Goal: Information Seeking & Learning: Check status

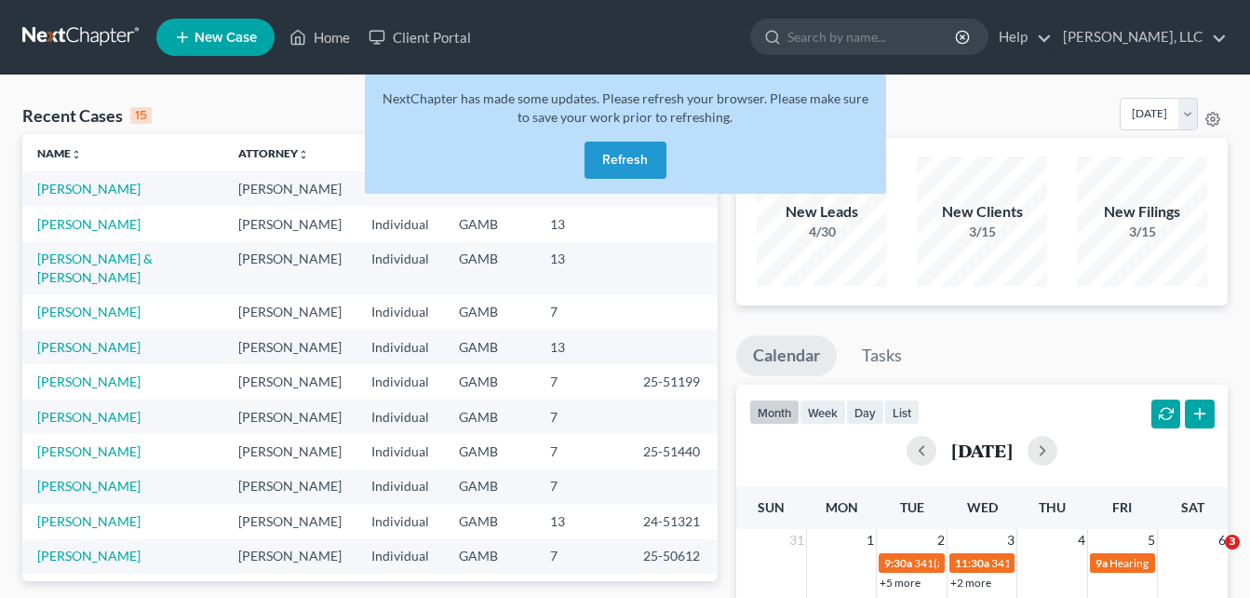
drag, startPoint x: 0, startPoint y: 0, endPoint x: 617, endPoint y: 152, distance: 635.5
click at [617, 152] on button "Refresh" at bounding box center [626, 159] width 82 height 37
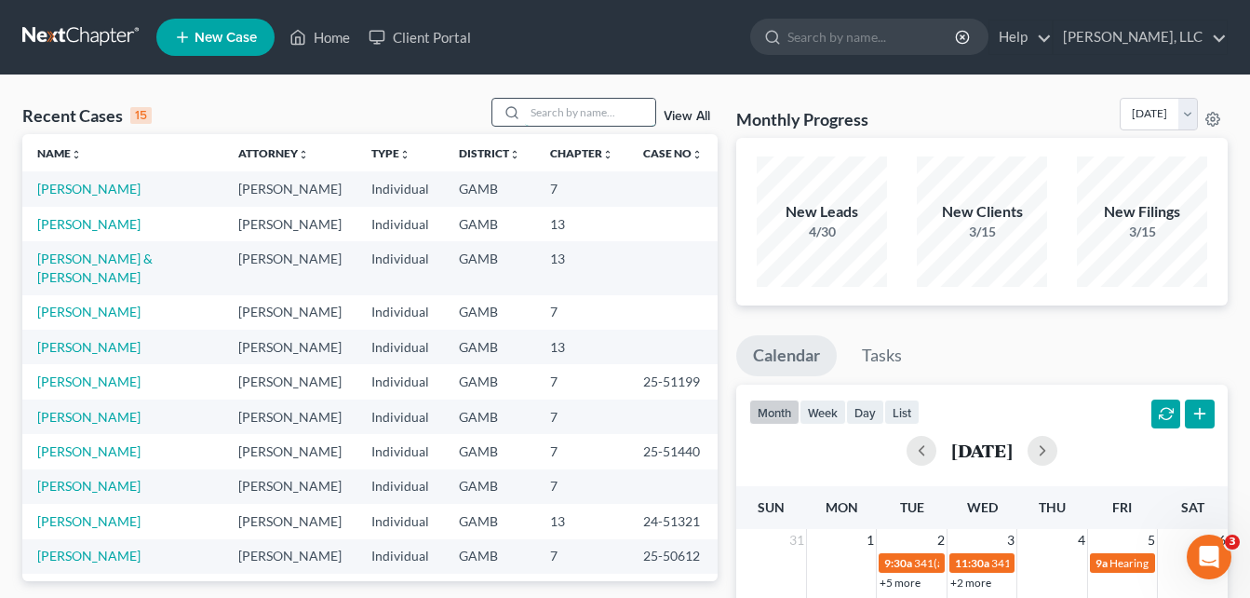
click at [558, 117] on input "search" at bounding box center [590, 112] width 130 height 27
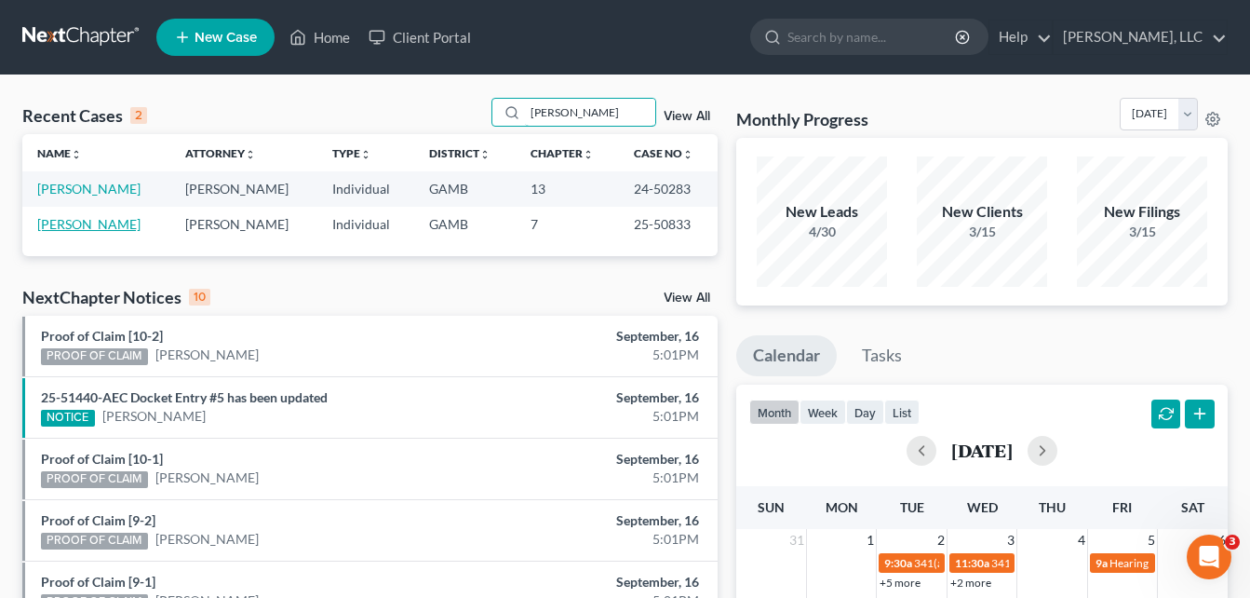
type input "[PERSON_NAME]"
click at [88, 229] on link "[PERSON_NAME]" at bounding box center [88, 224] width 103 height 16
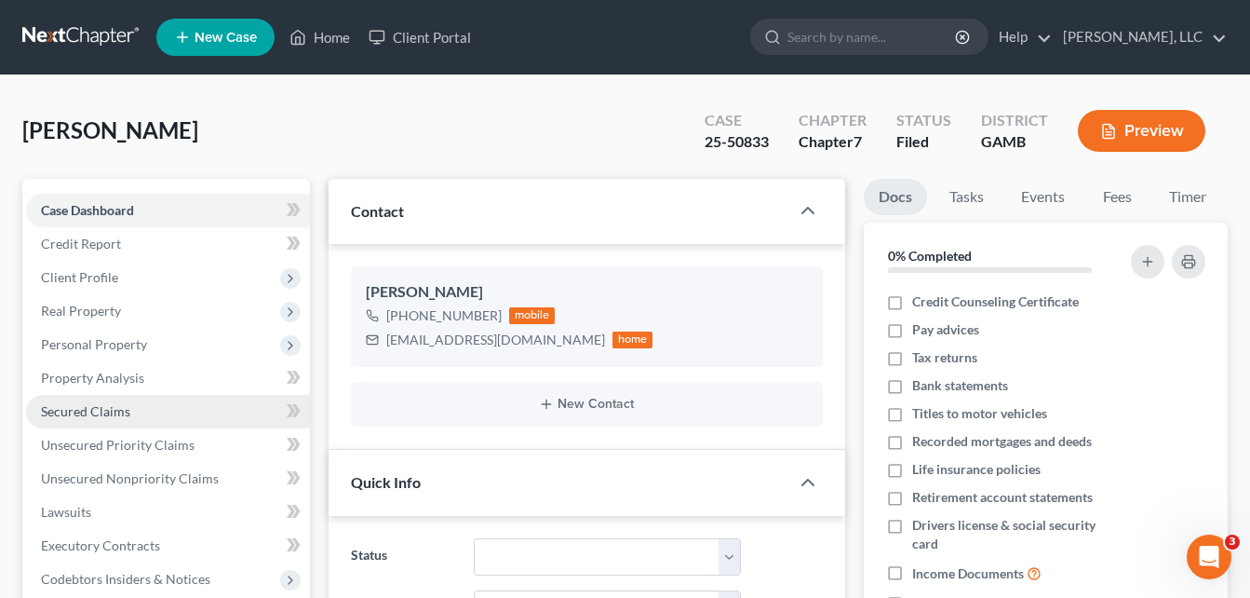
click at [78, 410] on span "Secured Claims" at bounding box center [85, 411] width 89 height 16
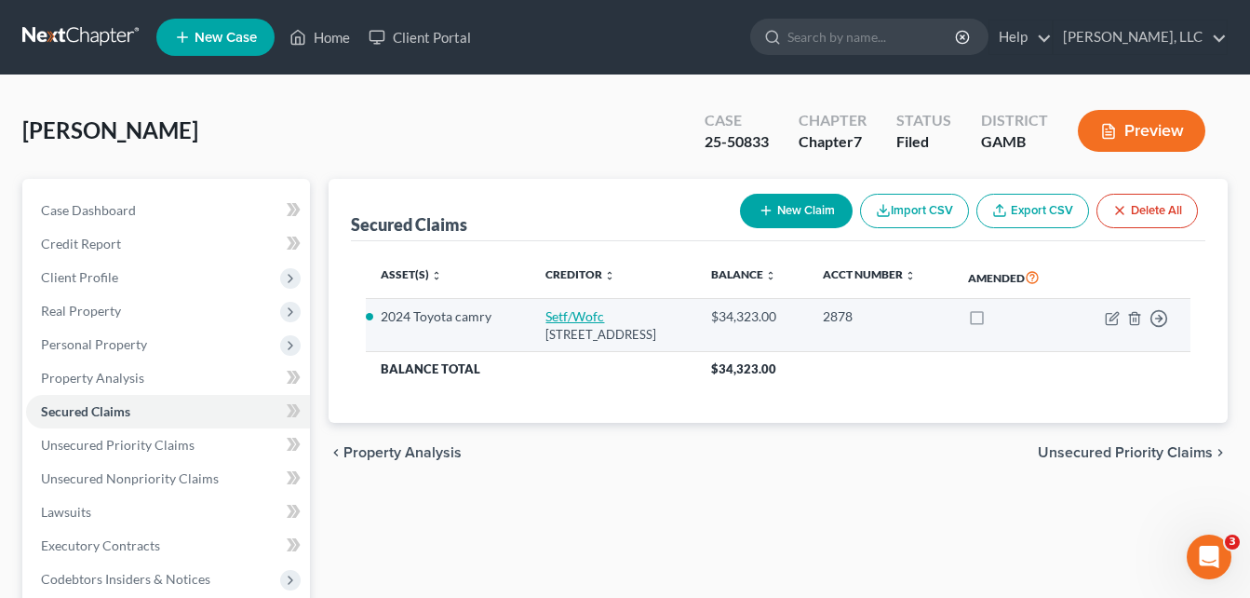
click at [558, 316] on link "Setf/Wofc" at bounding box center [574, 316] width 59 height 16
select select "44"
select select "2"
select select "0"
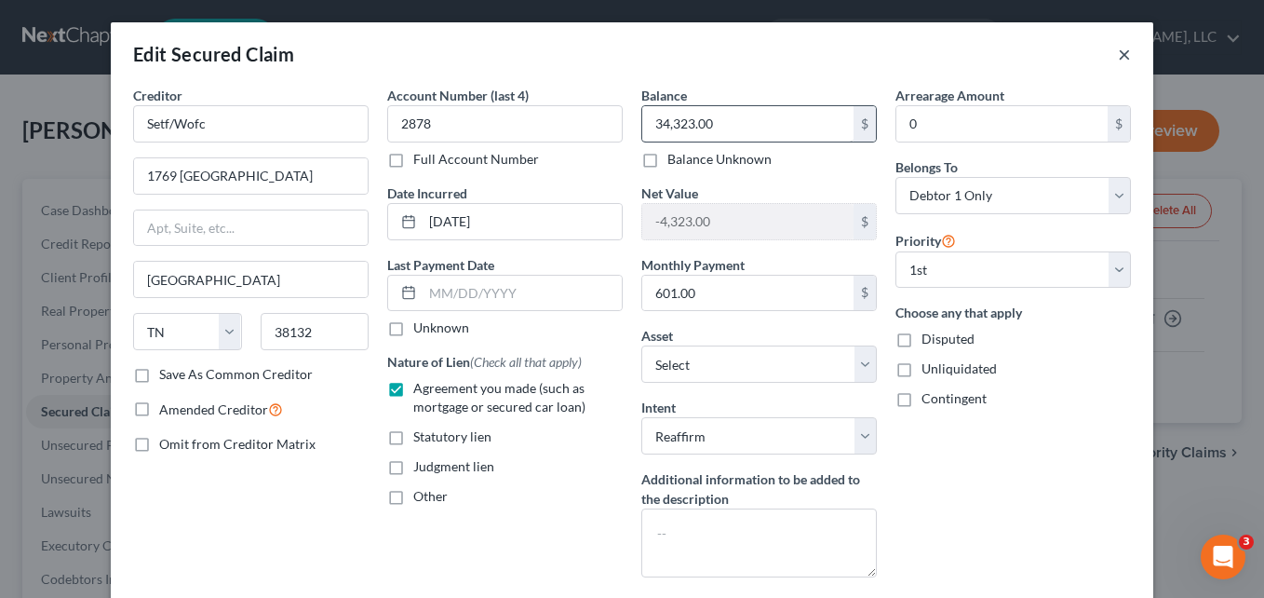
drag, startPoint x: 1113, startPoint y: 49, endPoint x: 671, endPoint y: 121, distance: 447.9
click at [1118, 48] on button "×" at bounding box center [1124, 54] width 13 height 22
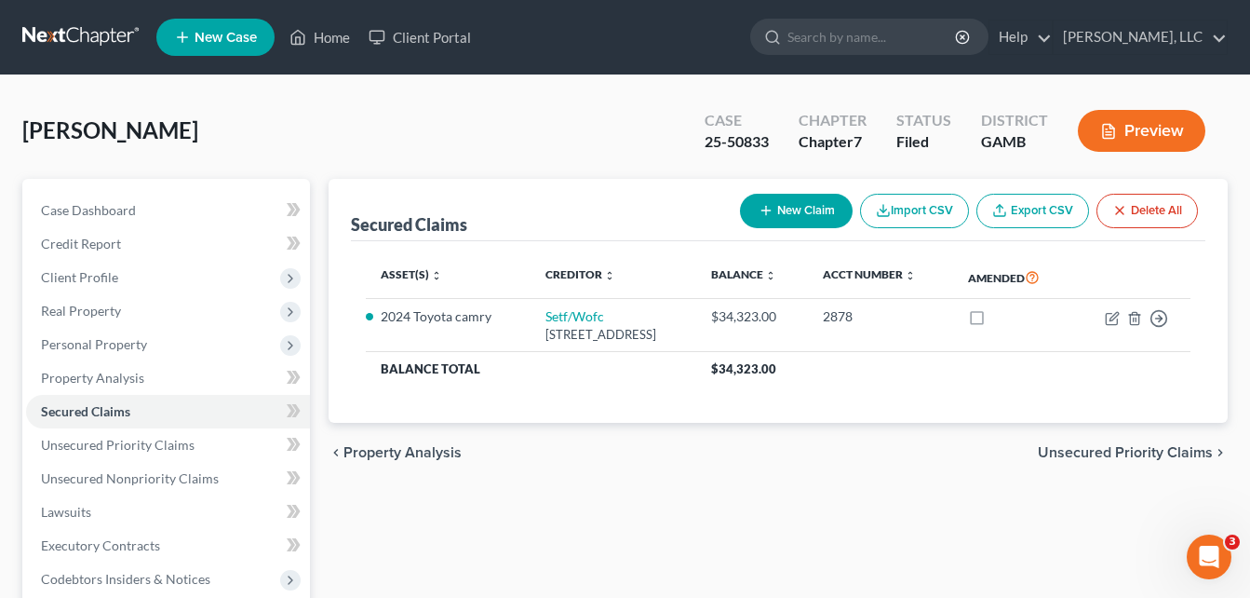
click at [322, 355] on div "Secured Claims New Claim Import CSV Export CSV Delete All Asset(s) expand_more …" at bounding box center [778, 565] width 918 height 773
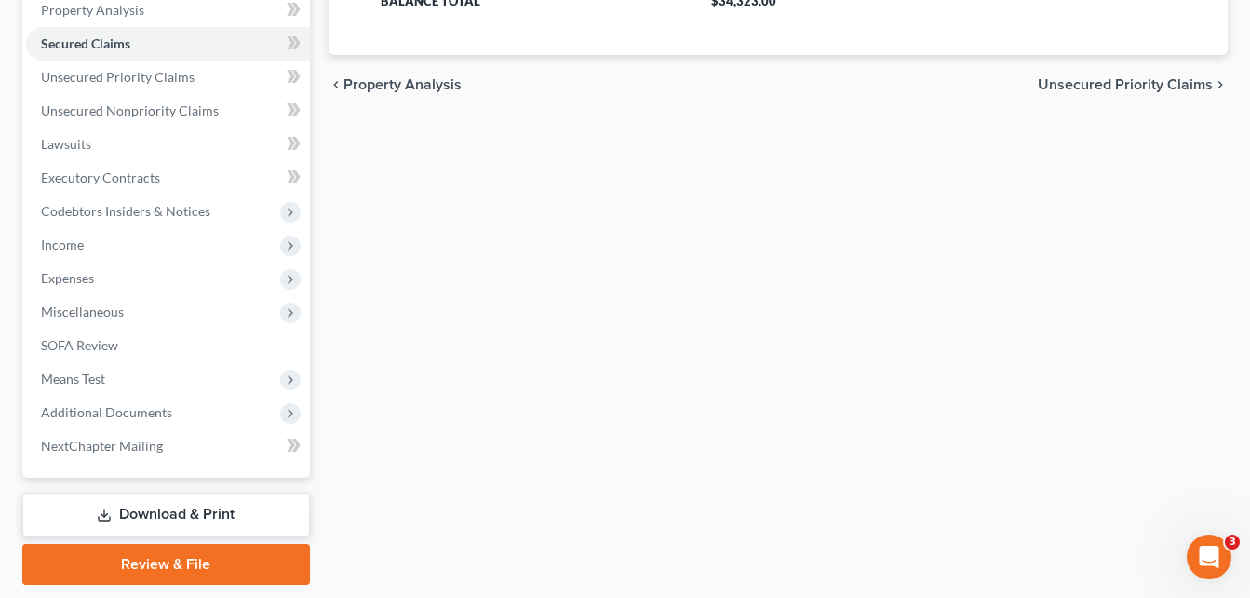
scroll to position [425, 0]
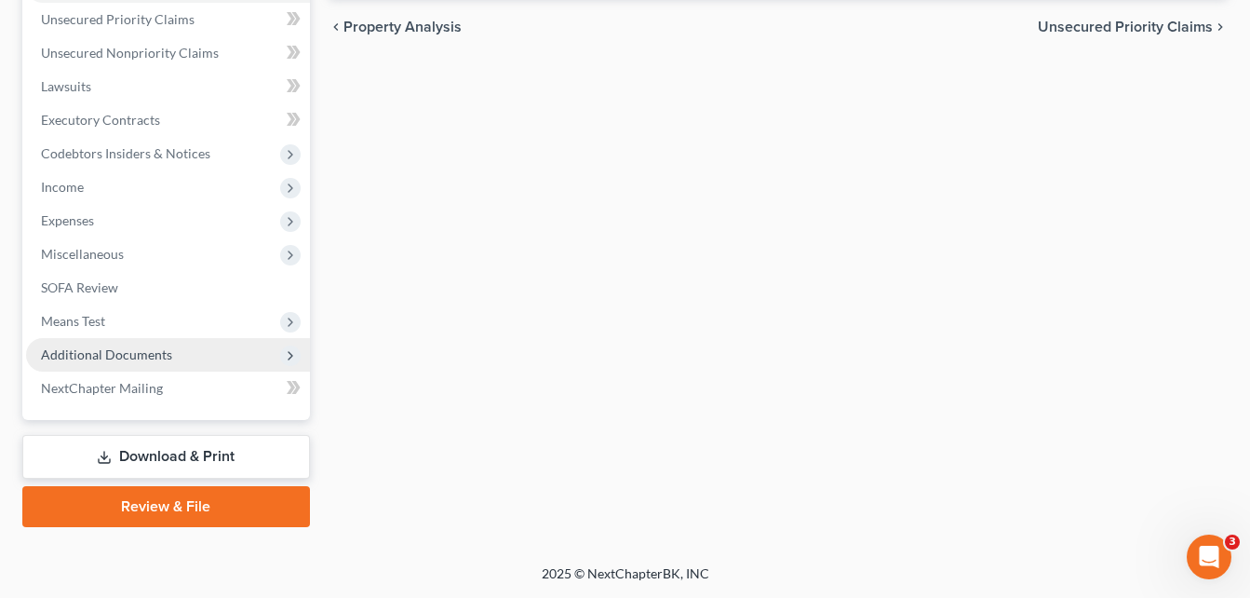
click at [206, 347] on span "Additional Documents" at bounding box center [168, 355] width 284 height 34
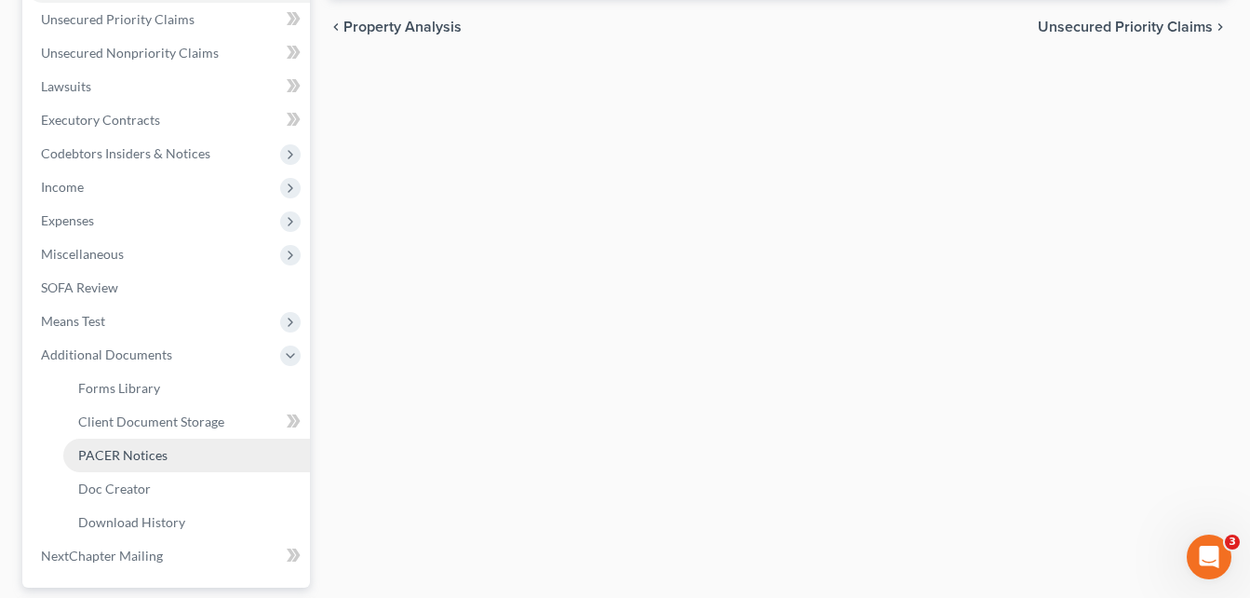
click at [146, 461] on span "PACER Notices" at bounding box center [122, 455] width 89 height 16
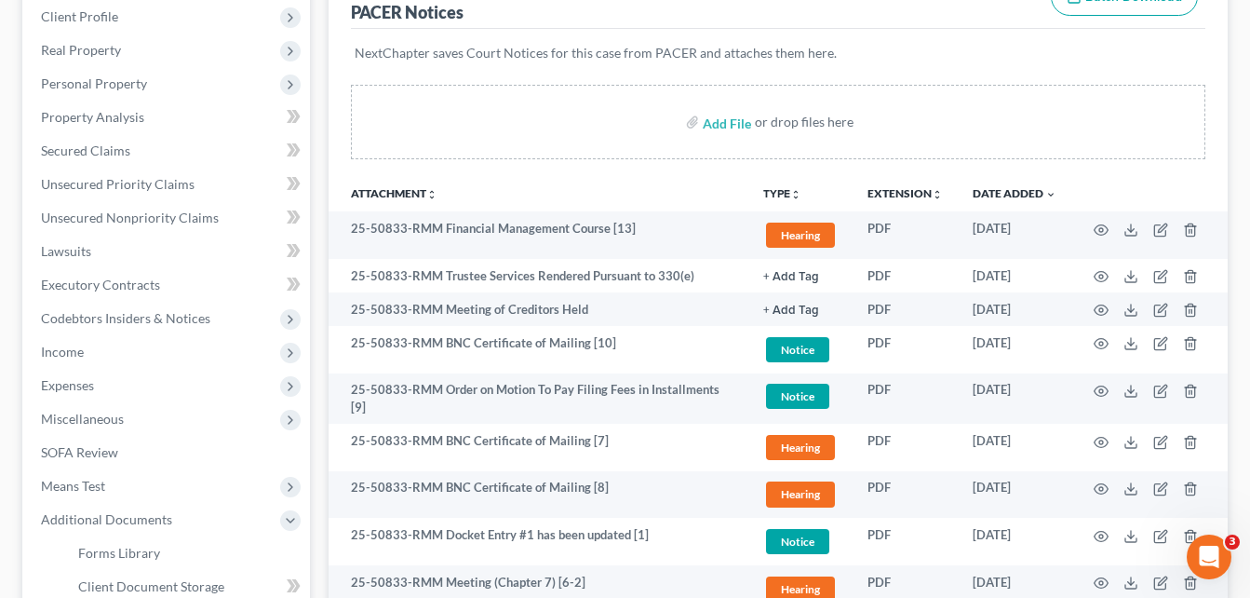
scroll to position [298, 0]
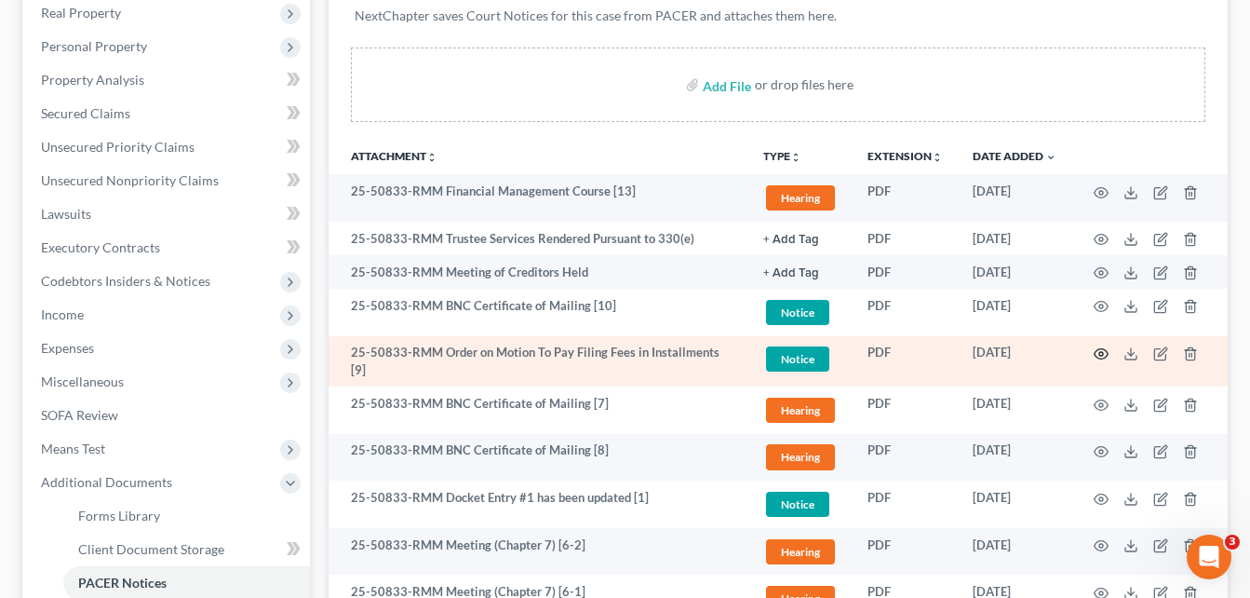
click at [1101, 355] on icon "button" at bounding box center [1101, 353] width 15 height 15
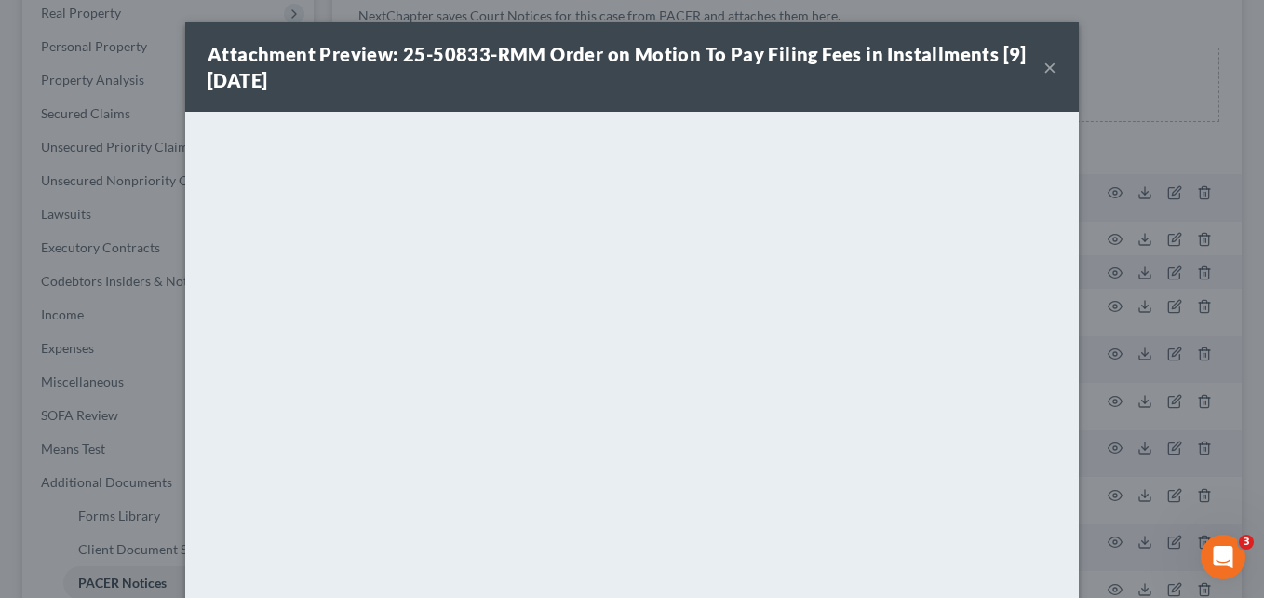
click at [1043, 61] on button "×" at bounding box center [1049, 67] width 13 height 22
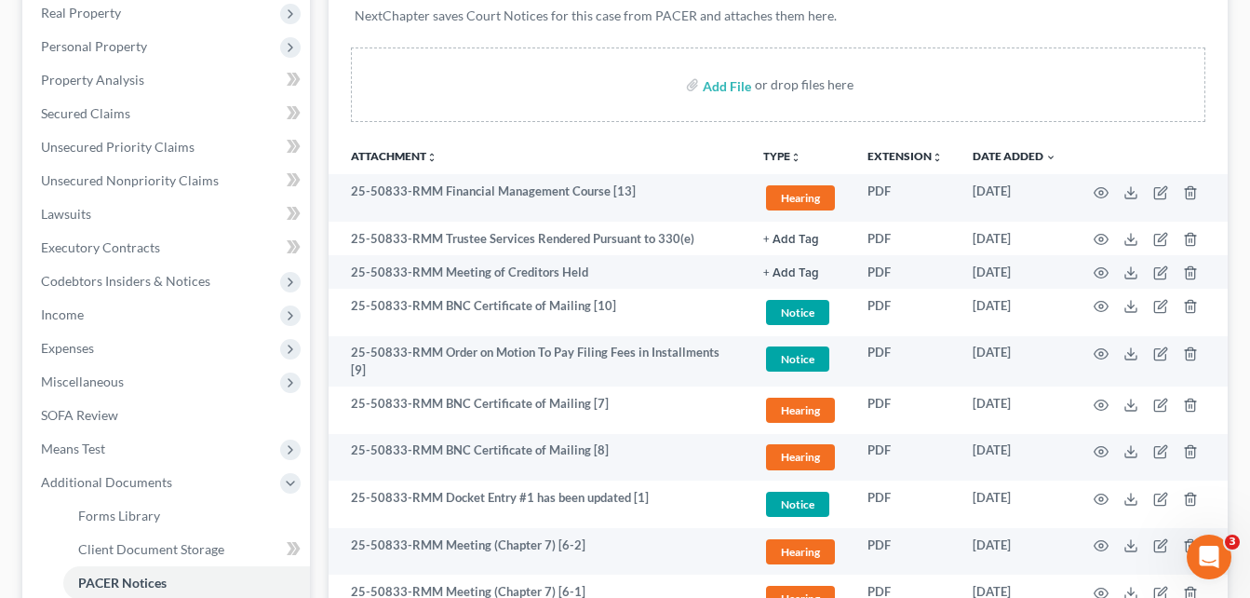
click at [319, 247] on div "Forms Library Client Document Storage PACER Notices Doc Creator Download Histor…" at bounding box center [778, 399] width 918 height 1037
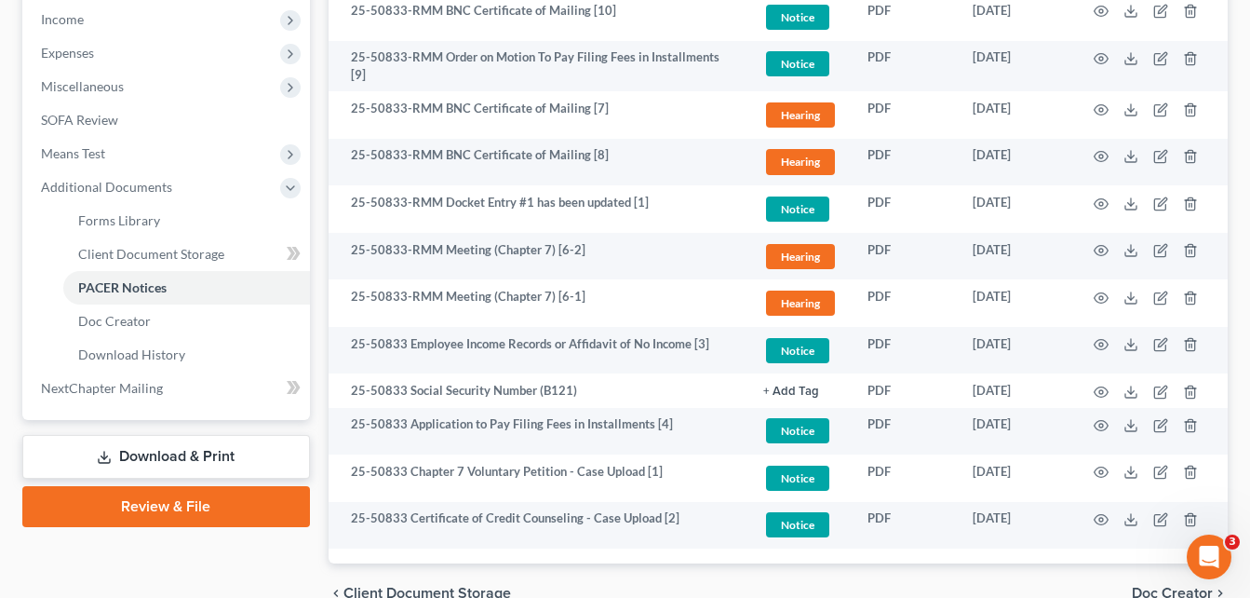
scroll to position [596, 0]
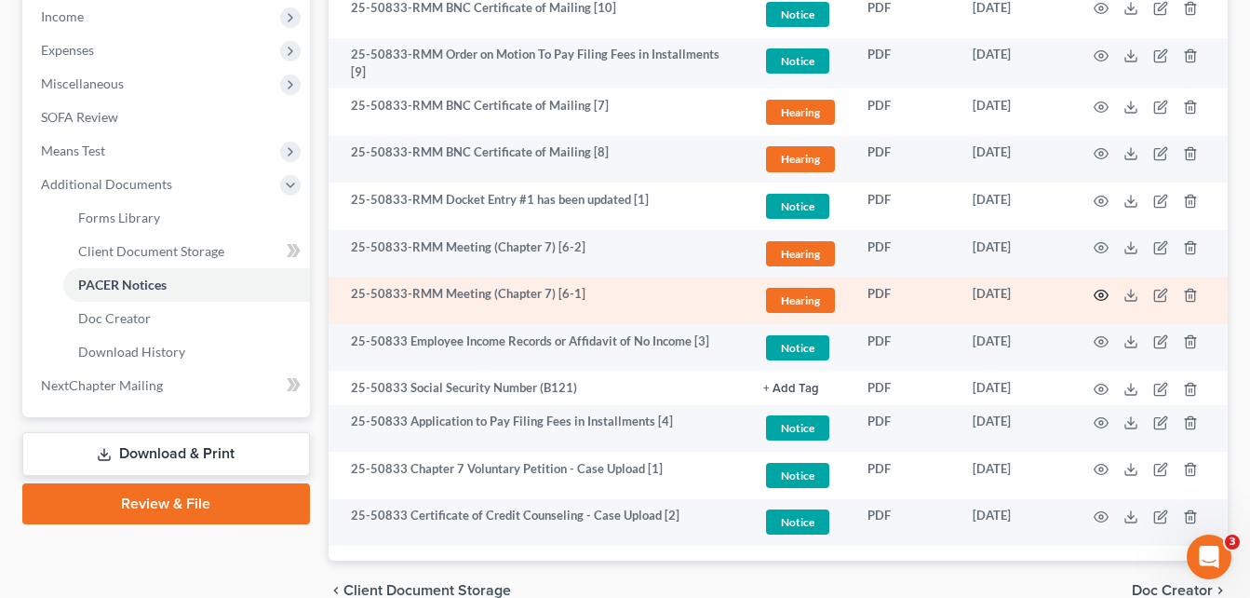
click at [1105, 294] on icon "button" at bounding box center [1101, 295] width 15 height 15
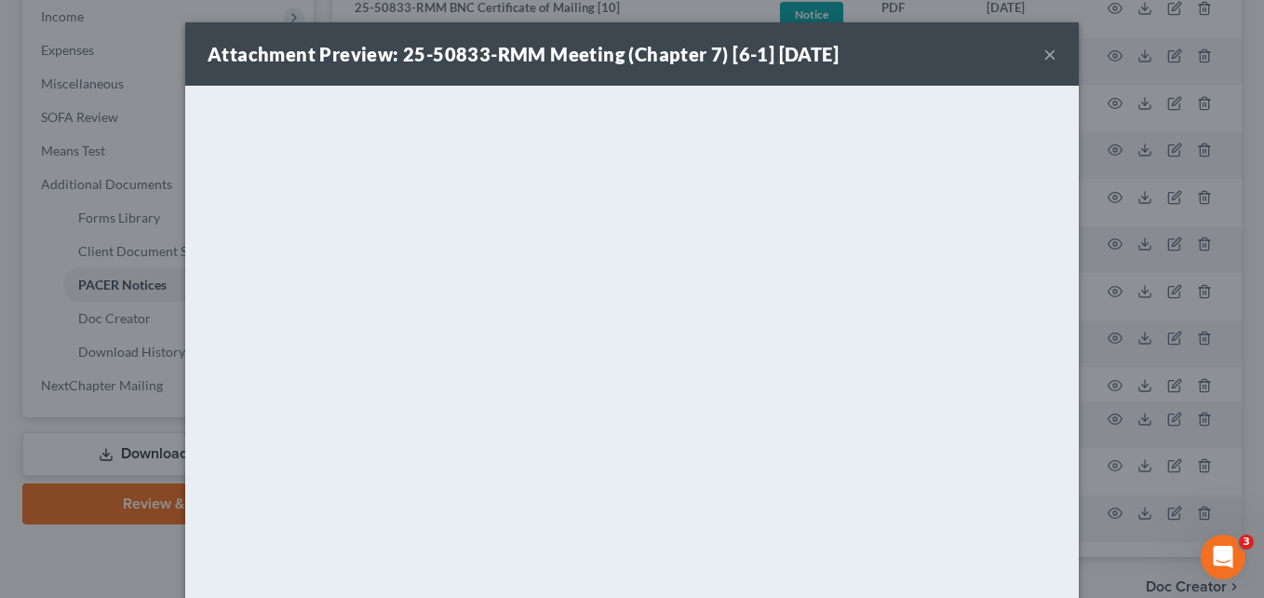
click at [1043, 63] on button "×" at bounding box center [1049, 54] width 13 height 22
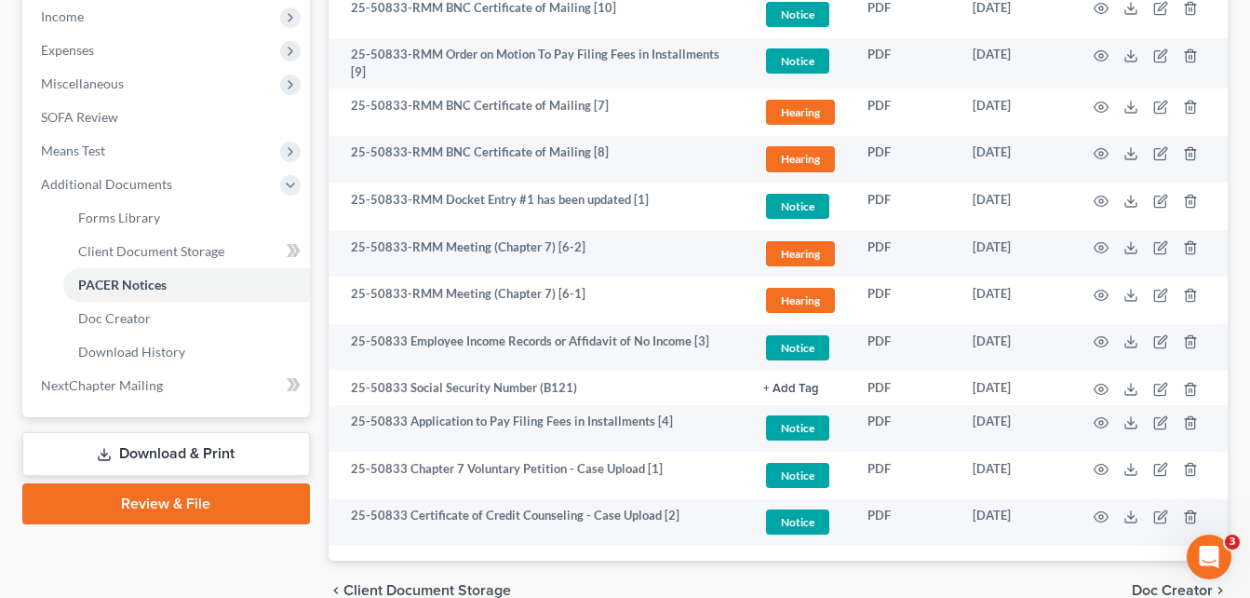
scroll to position [74, 0]
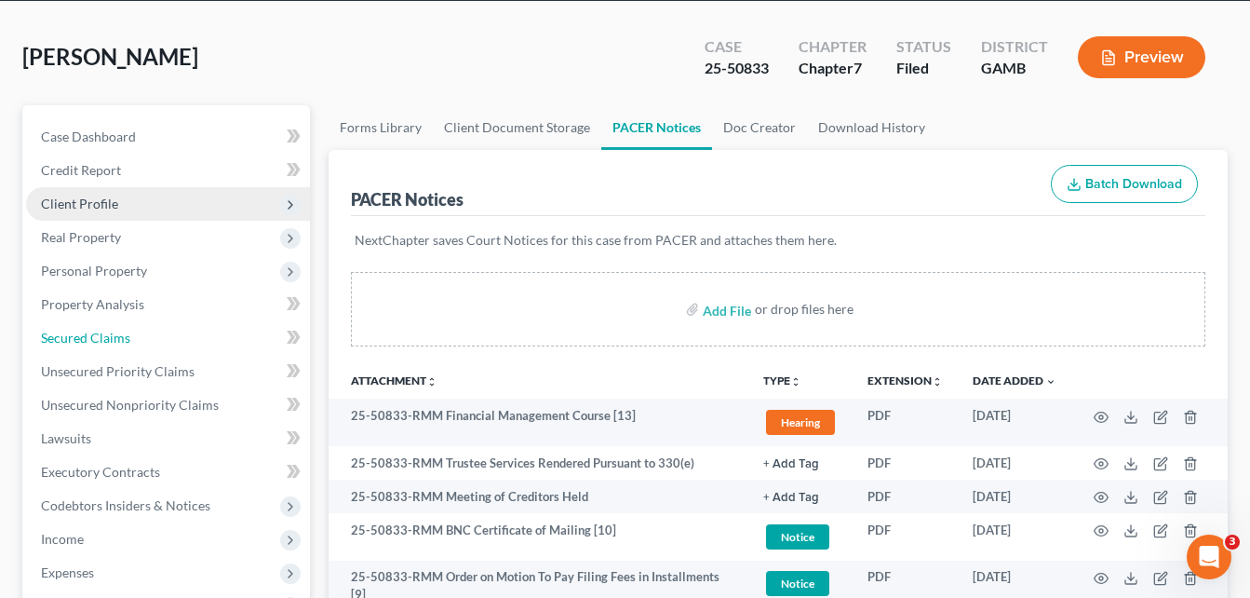
drag, startPoint x: 104, startPoint y: 328, endPoint x: 223, endPoint y: 188, distance: 183.5
click at [104, 328] on link "Secured Claims" at bounding box center [168, 338] width 284 height 34
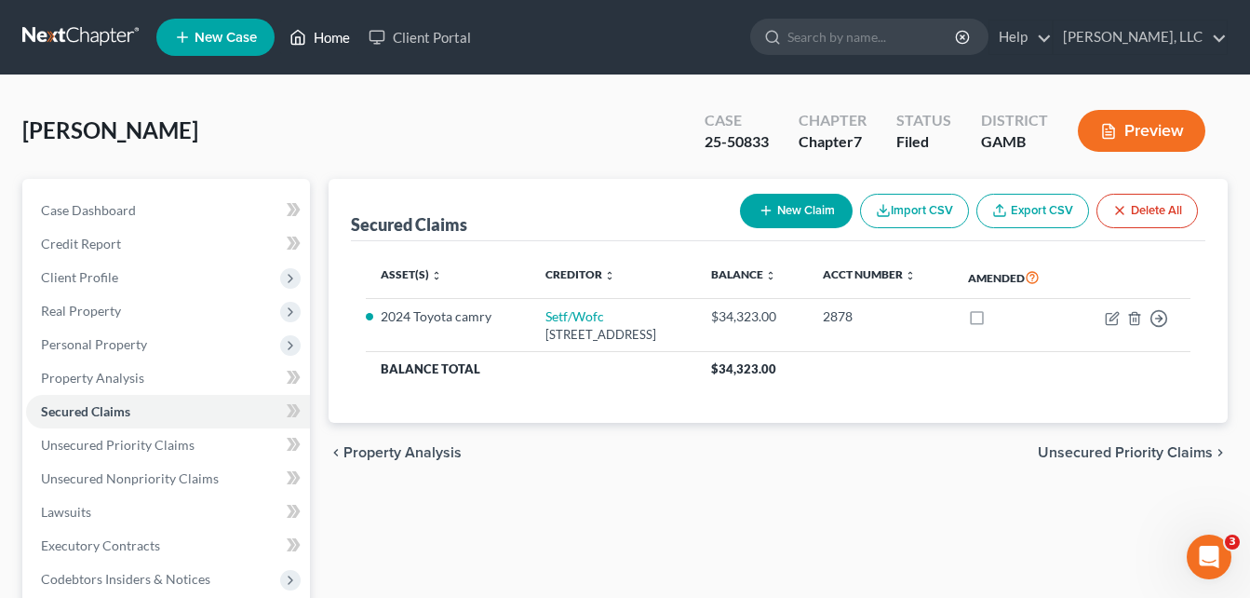
click at [324, 48] on link "Home" at bounding box center [319, 37] width 79 height 34
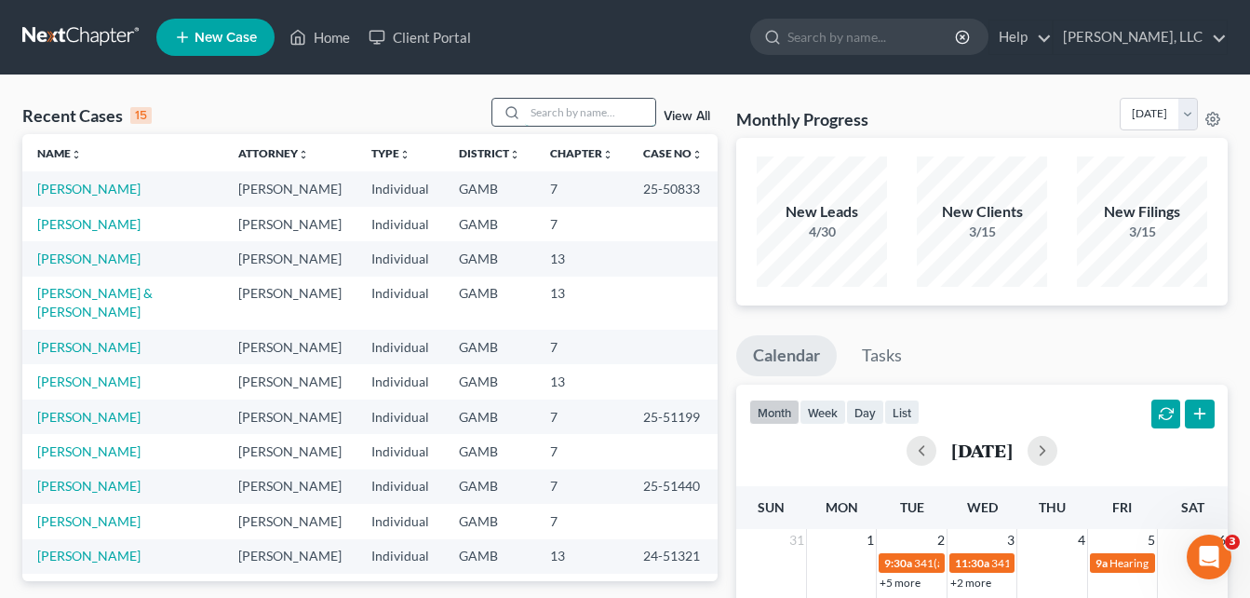
click at [578, 110] on input "search" at bounding box center [590, 112] width 130 height 27
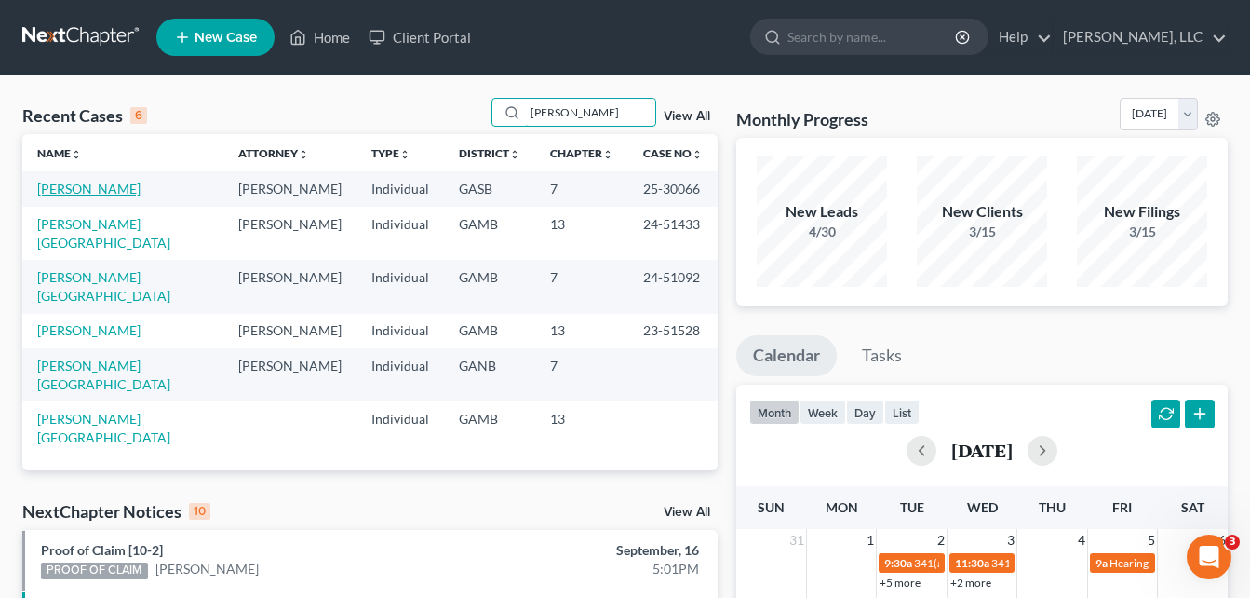
type input "[PERSON_NAME]"
click at [87, 187] on link "[PERSON_NAME]" at bounding box center [88, 189] width 103 height 16
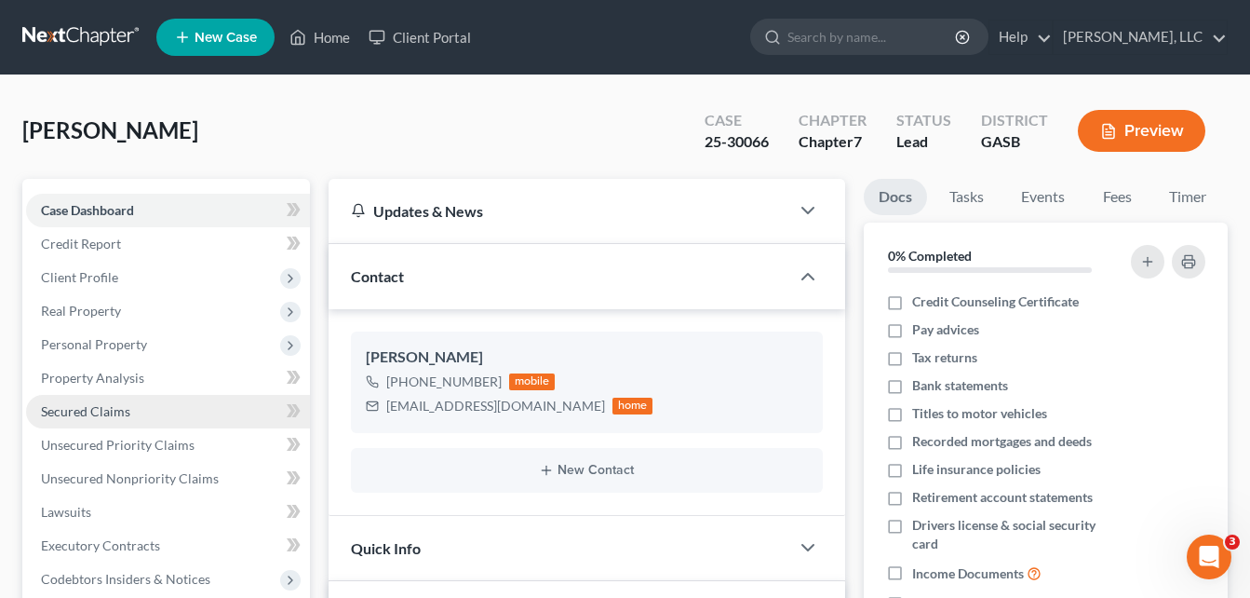
click at [74, 413] on span "Secured Claims" at bounding box center [85, 411] width 89 height 16
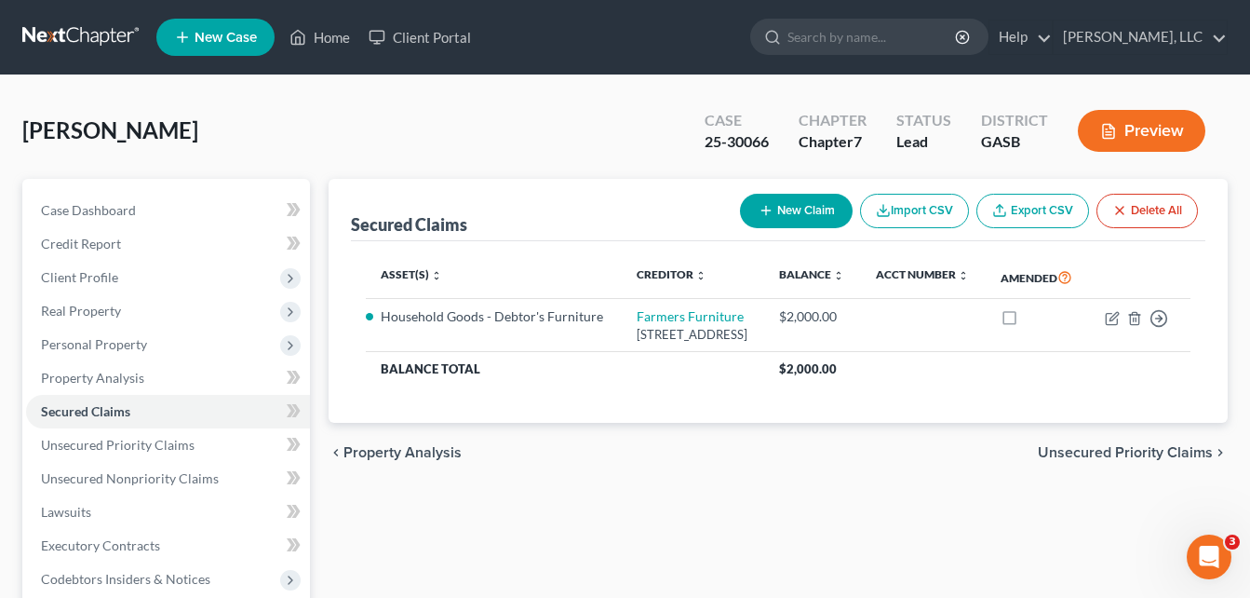
click at [314, 331] on div "Case Dashboard Payments Invoices Payments Payments Credit Report Client Profile" at bounding box center [166, 565] width 306 height 773
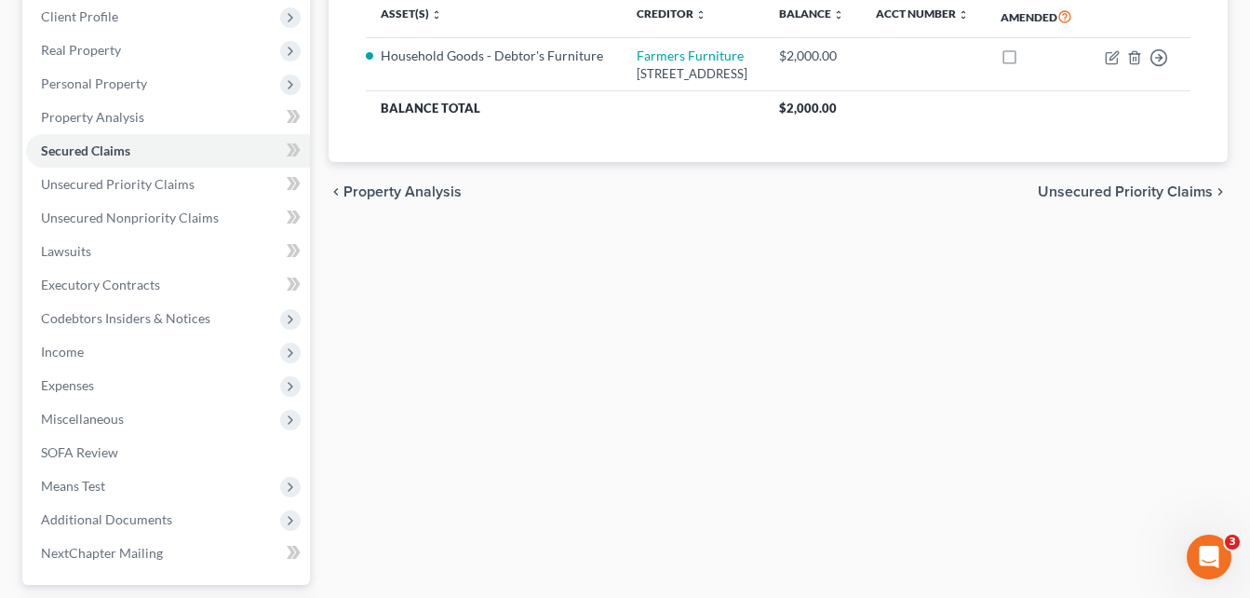
scroll to position [298, 0]
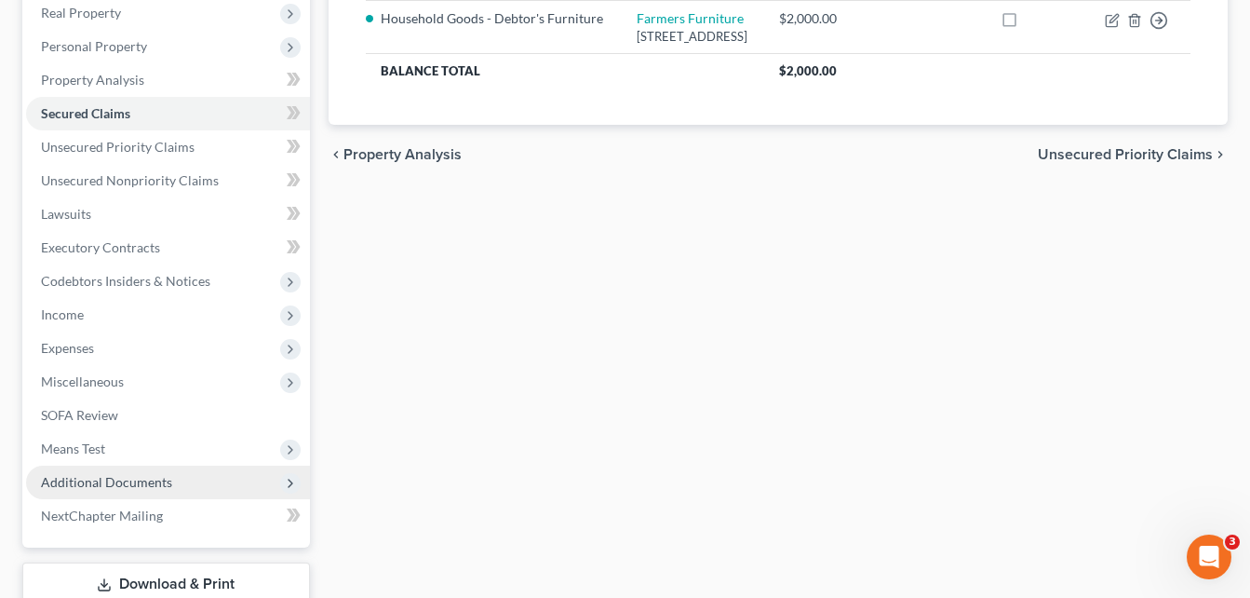
click at [133, 480] on span "Additional Documents" at bounding box center [106, 482] width 131 height 16
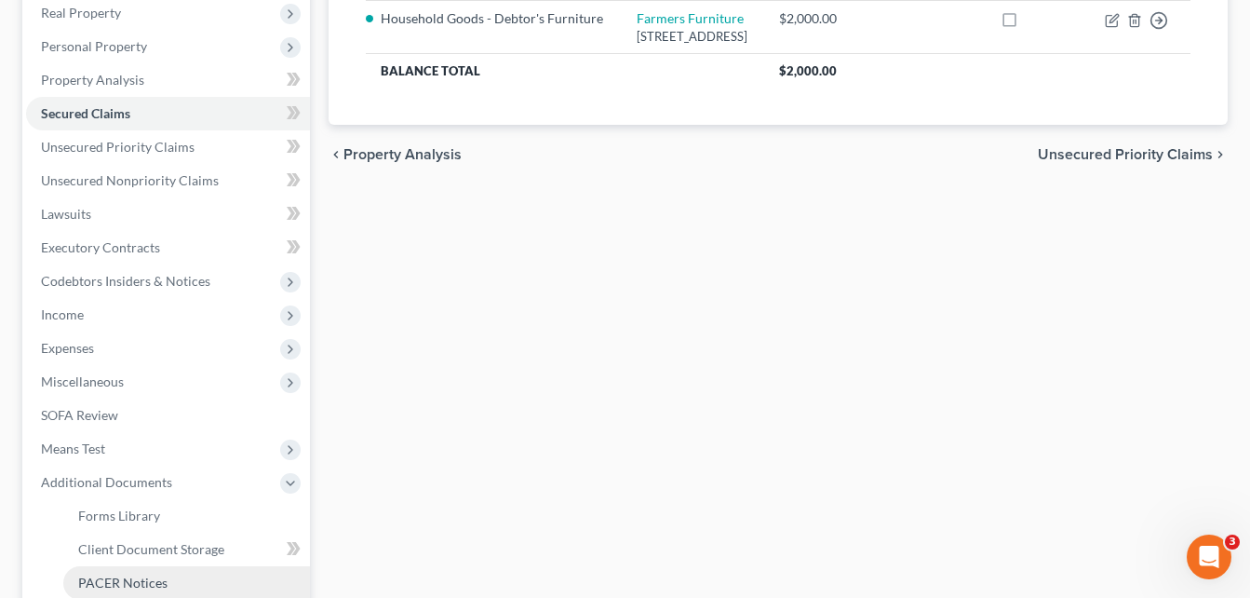
click at [151, 584] on span "PACER Notices" at bounding box center [122, 582] width 89 height 16
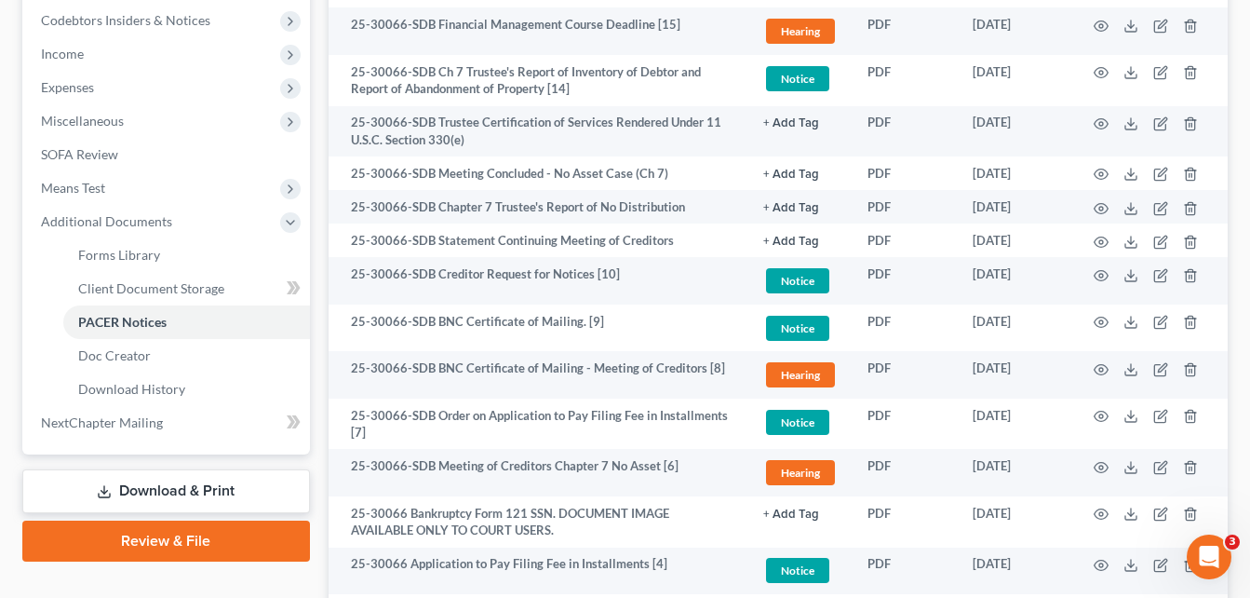
scroll to position [596, 0]
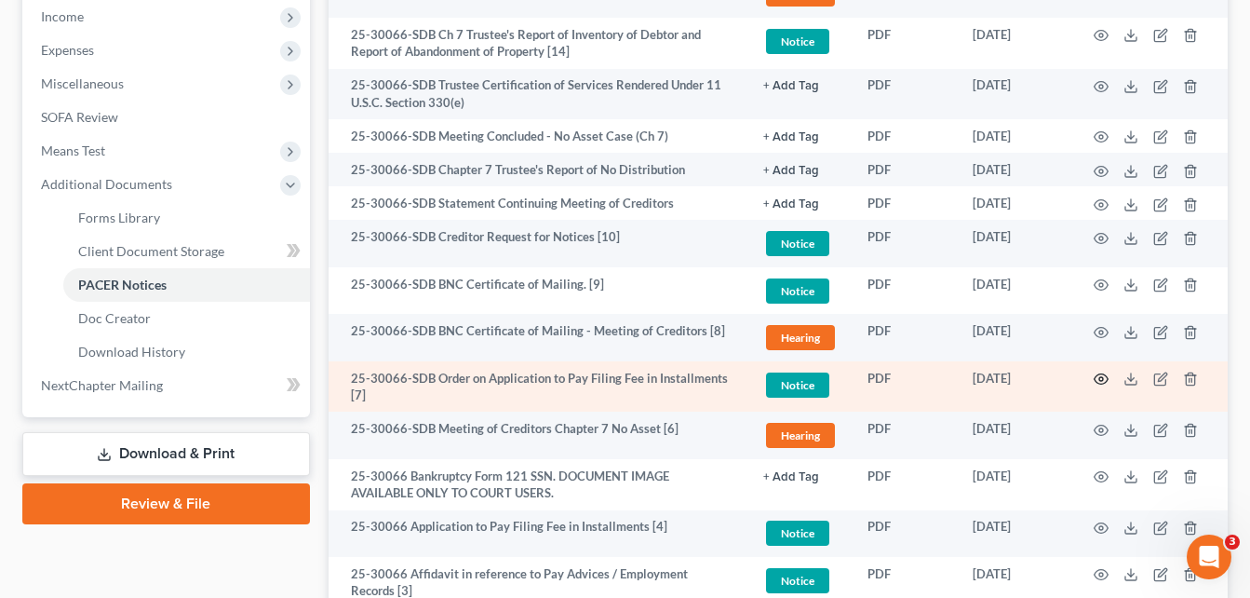
click at [1099, 380] on circle "button" at bounding box center [1101, 379] width 4 height 4
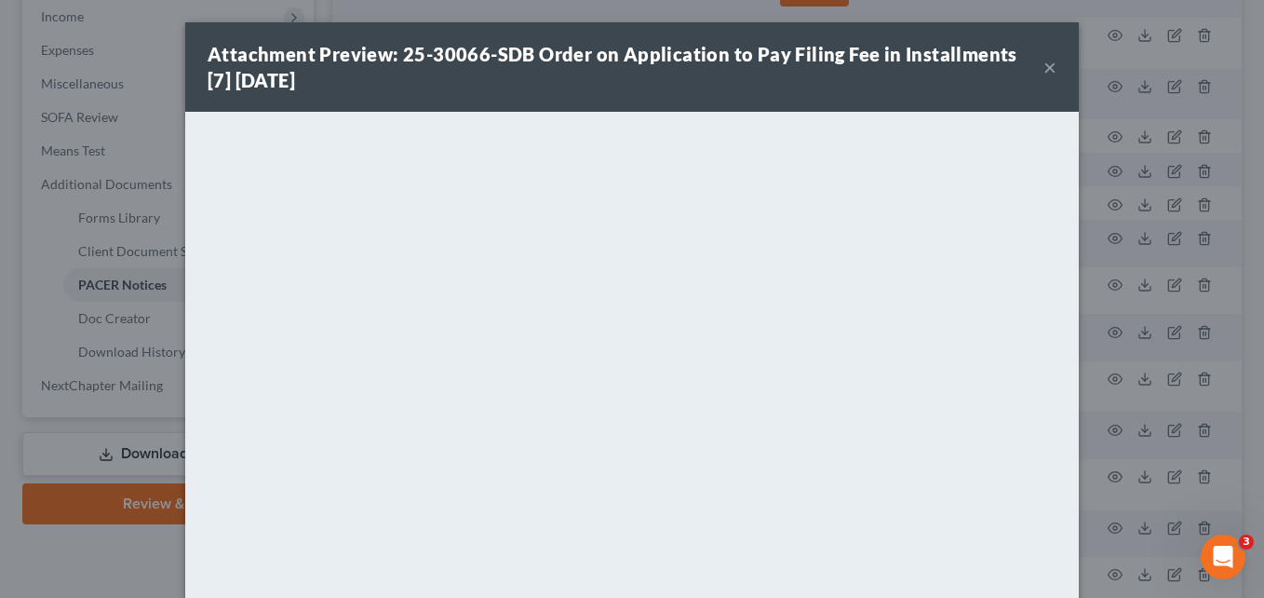
click at [1046, 65] on button "×" at bounding box center [1049, 67] width 13 height 22
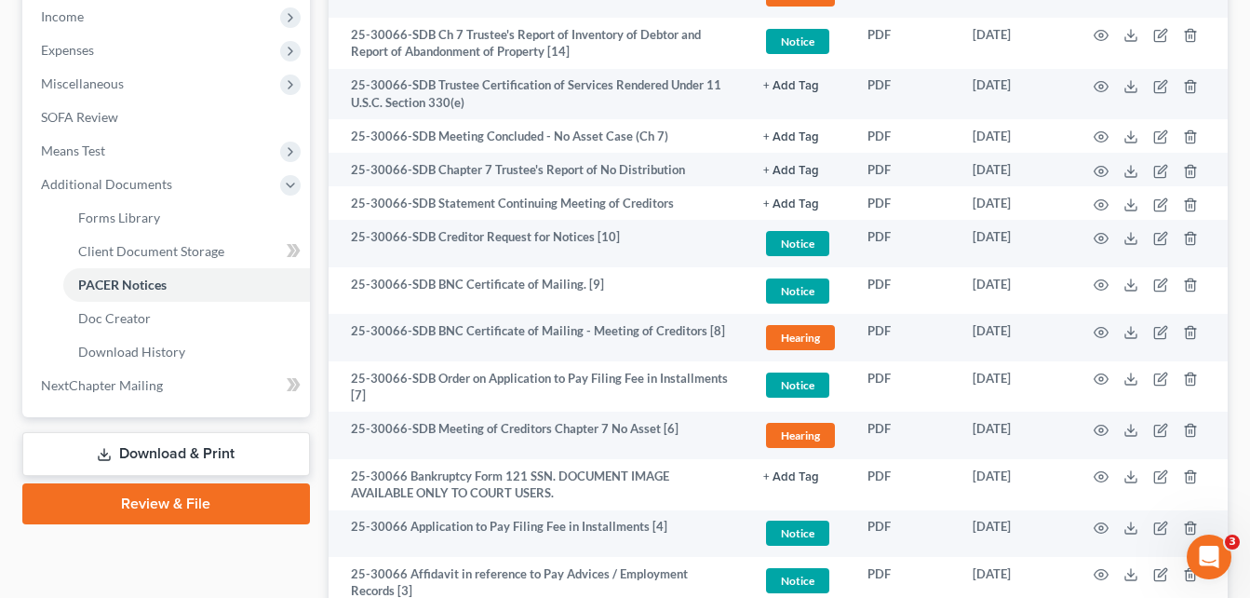
click at [322, 140] on div "Forms Library Client Document Storage PACER Notices Doc Creator Download Histor…" at bounding box center [778, 179] width 918 height 1193
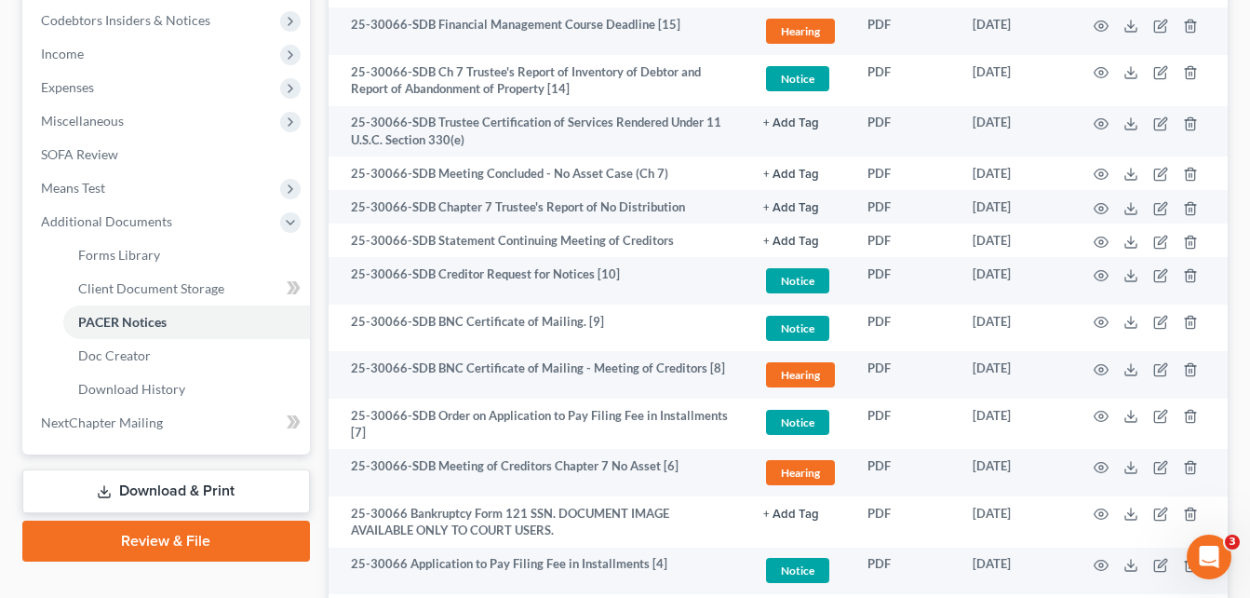
click at [7, 51] on div "[PERSON_NAME] Upgraded Case 25-30066 Chapter Chapter 7 Status Lead District GAS…" at bounding box center [625, 184] width 1250 height 1334
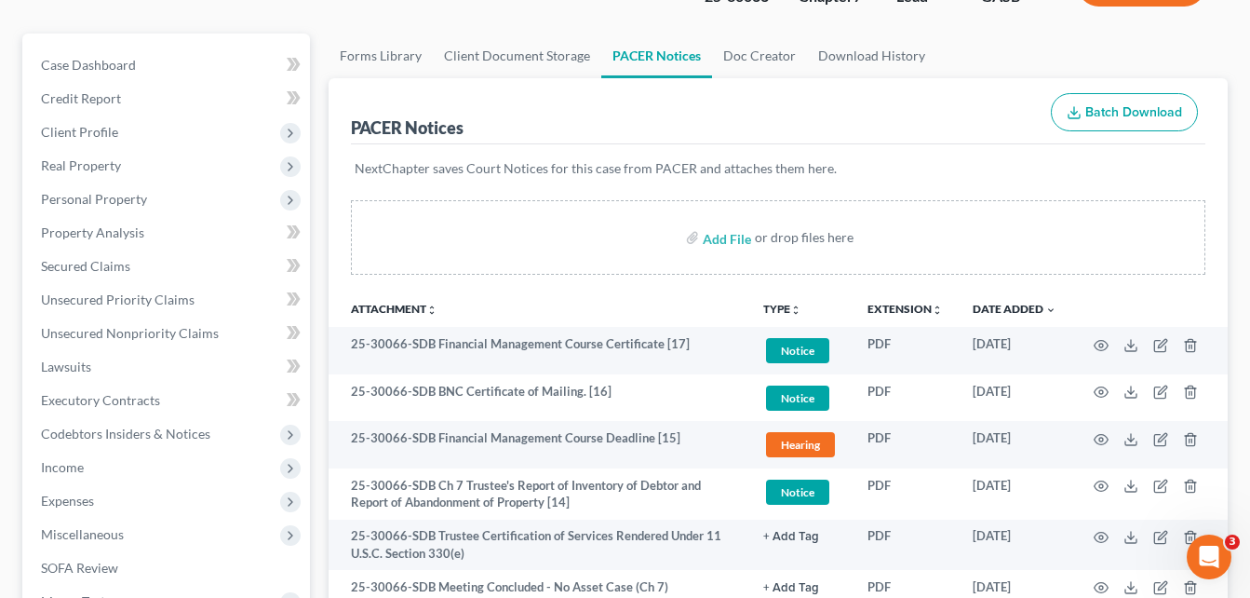
scroll to position [0, 0]
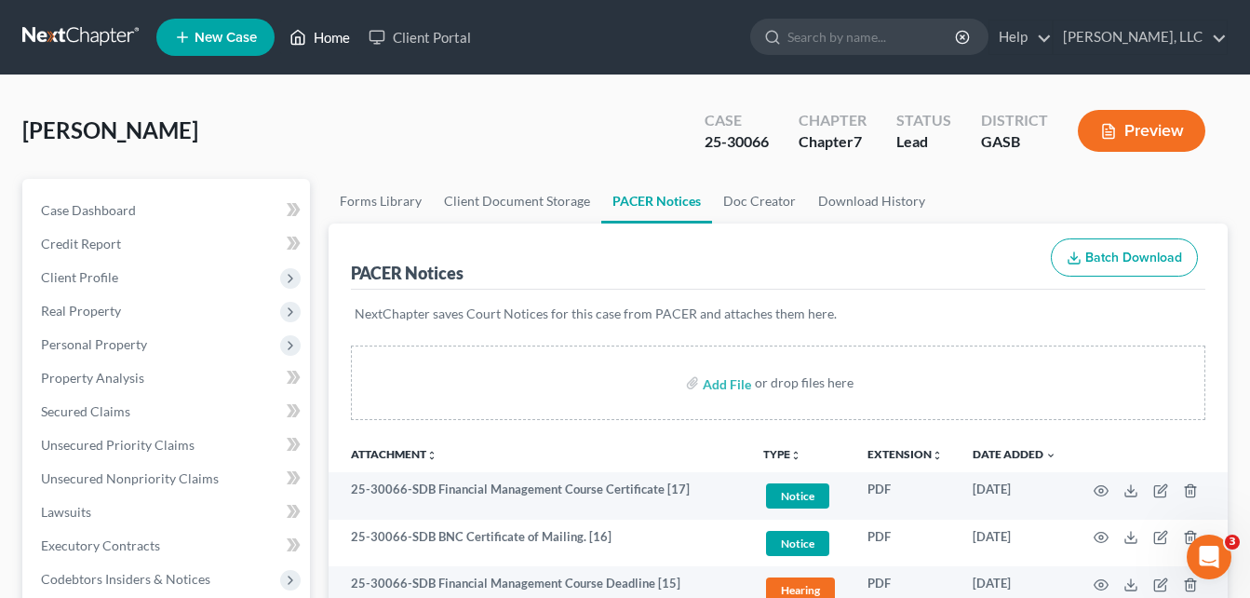
click at [331, 35] on link "Home" at bounding box center [319, 37] width 79 height 34
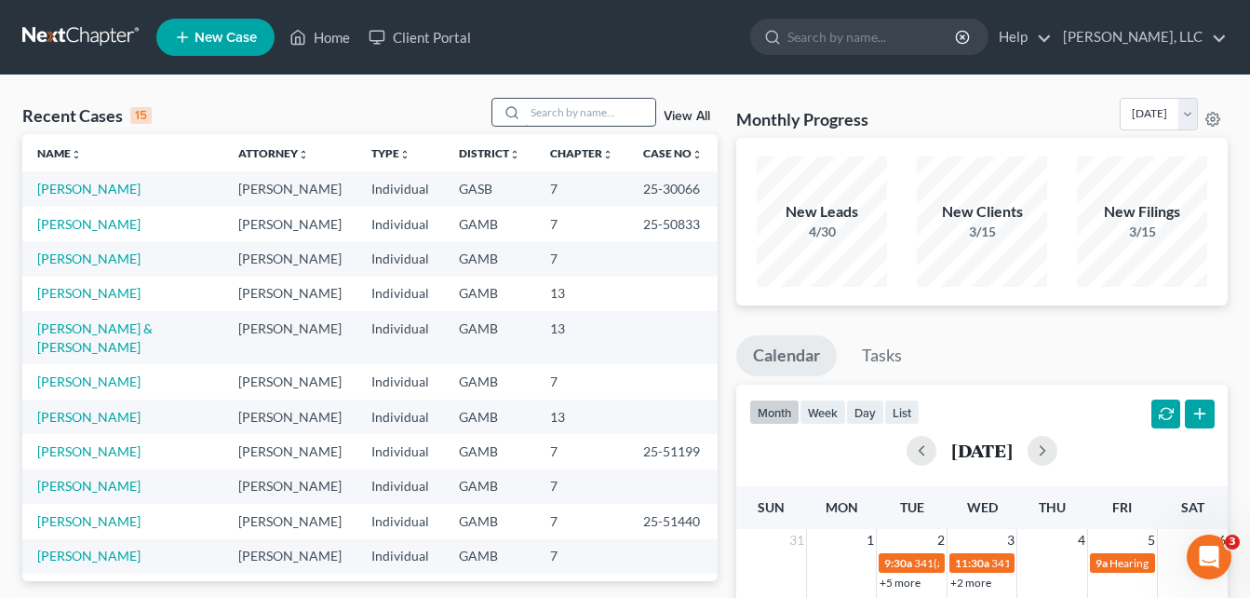
click at [550, 109] on input "search" at bounding box center [590, 112] width 130 height 27
click at [586, 116] on input "search" at bounding box center [590, 112] width 130 height 27
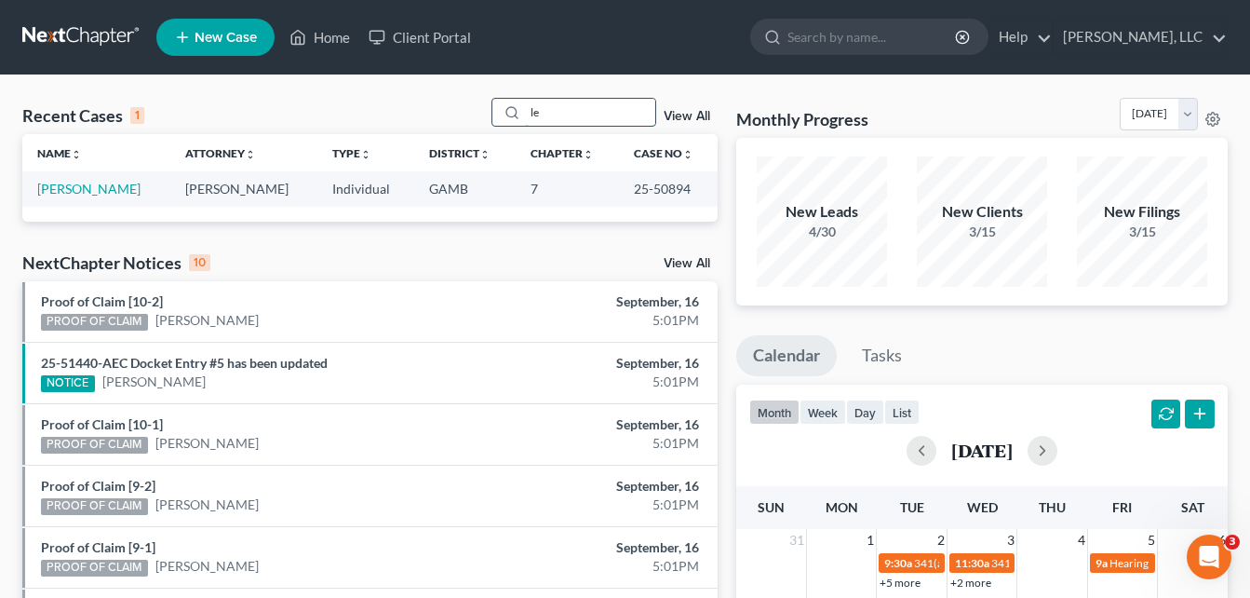
type input "l"
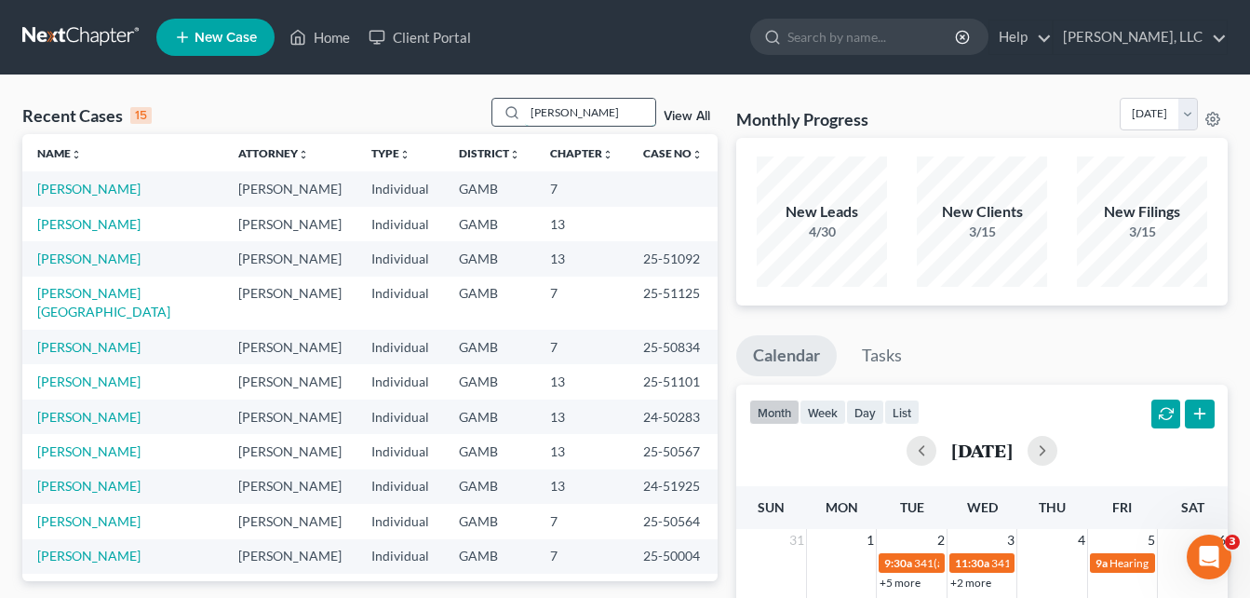
type input "[PERSON_NAME]"
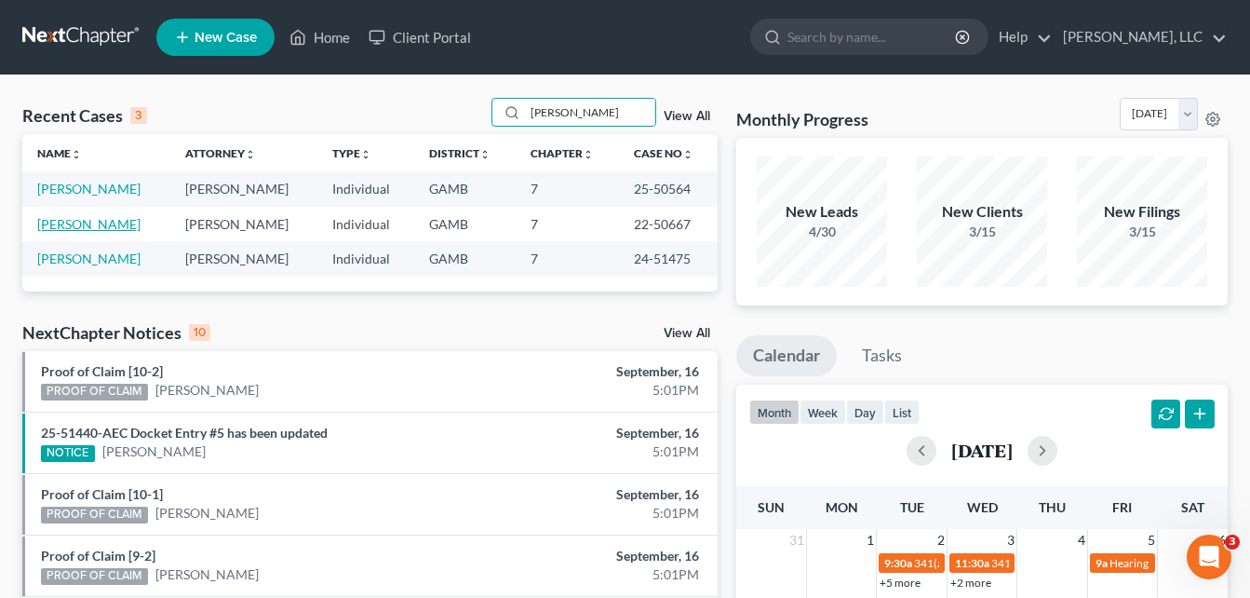
click at [78, 222] on link "[PERSON_NAME]" at bounding box center [88, 224] width 103 height 16
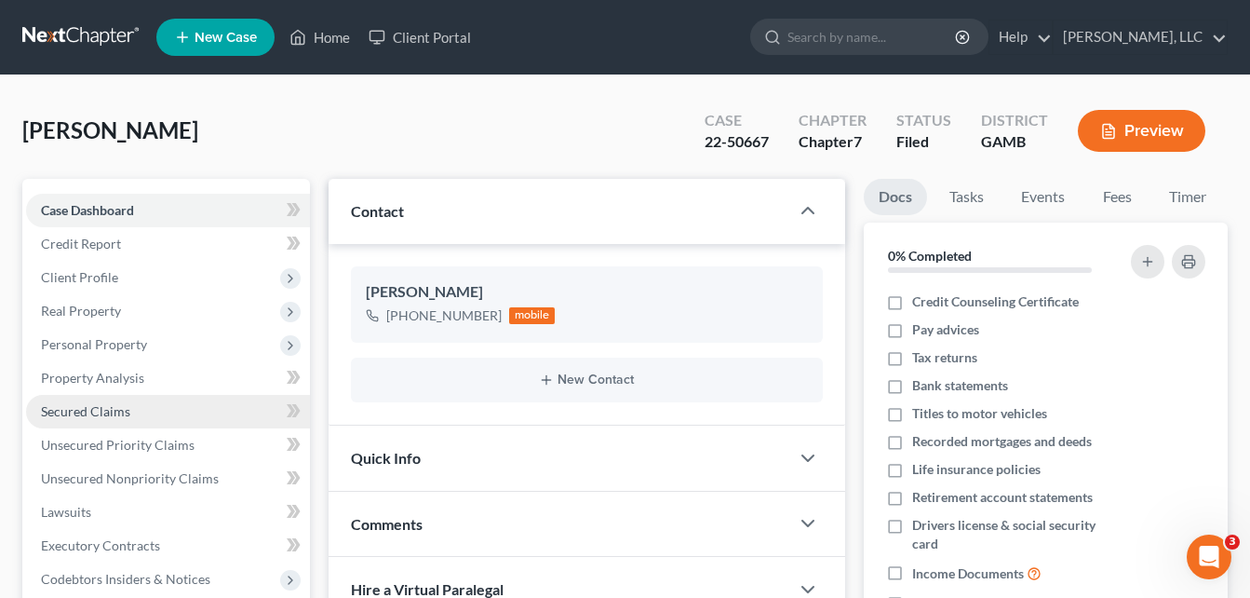
click at [63, 407] on span "Secured Claims" at bounding box center [85, 411] width 89 height 16
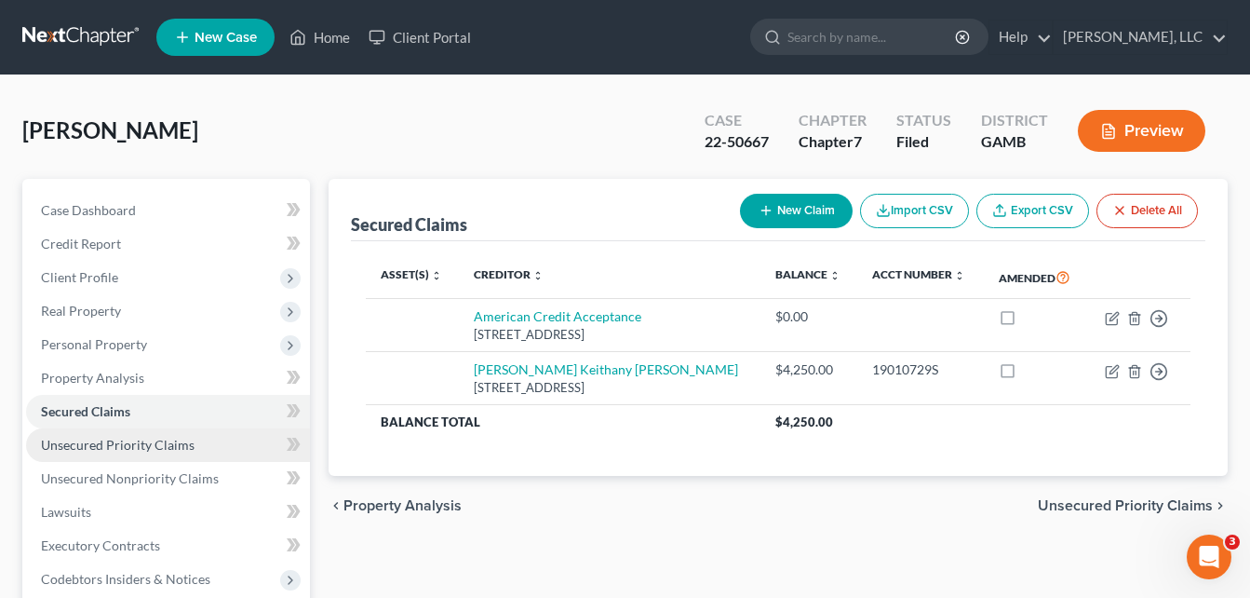
click at [126, 448] on span "Unsecured Priority Claims" at bounding box center [118, 445] width 154 height 16
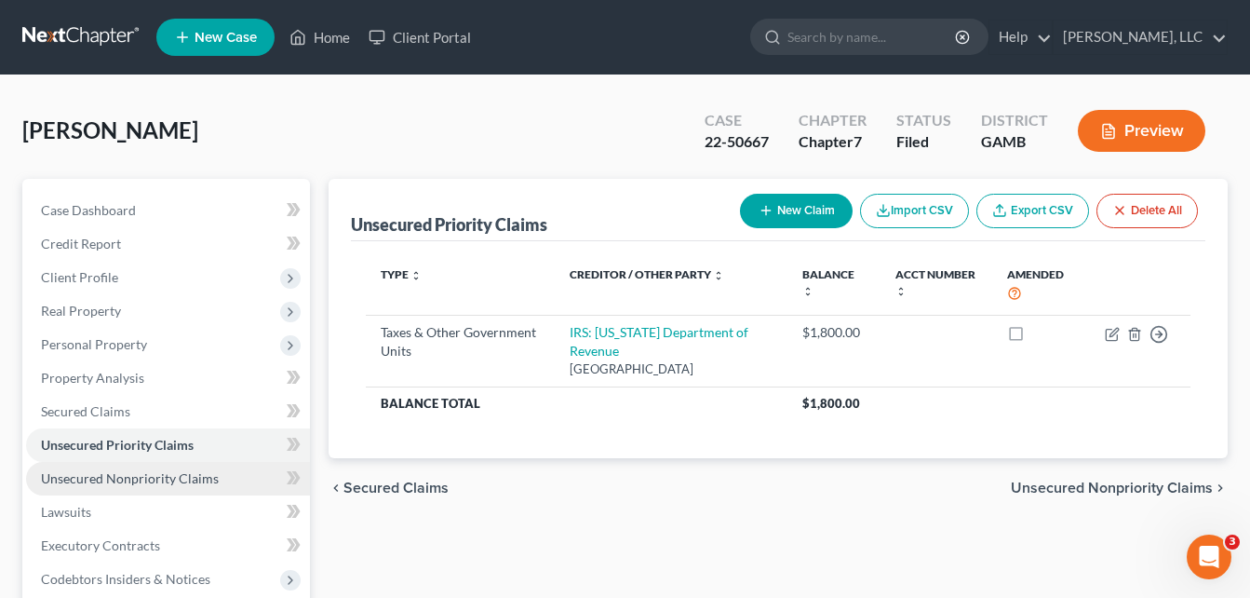
click at [122, 488] on link "Unsecured Nonpriority Claims" at bounding box center [168, 479] width 284 height 34
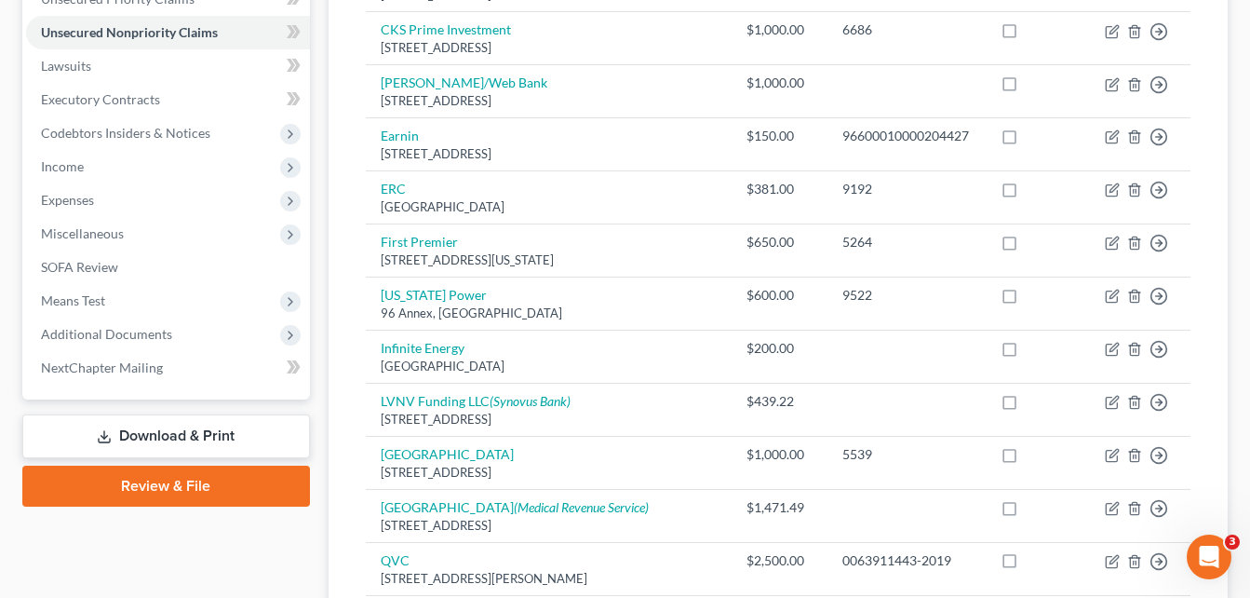
scroll to position [447, 0]
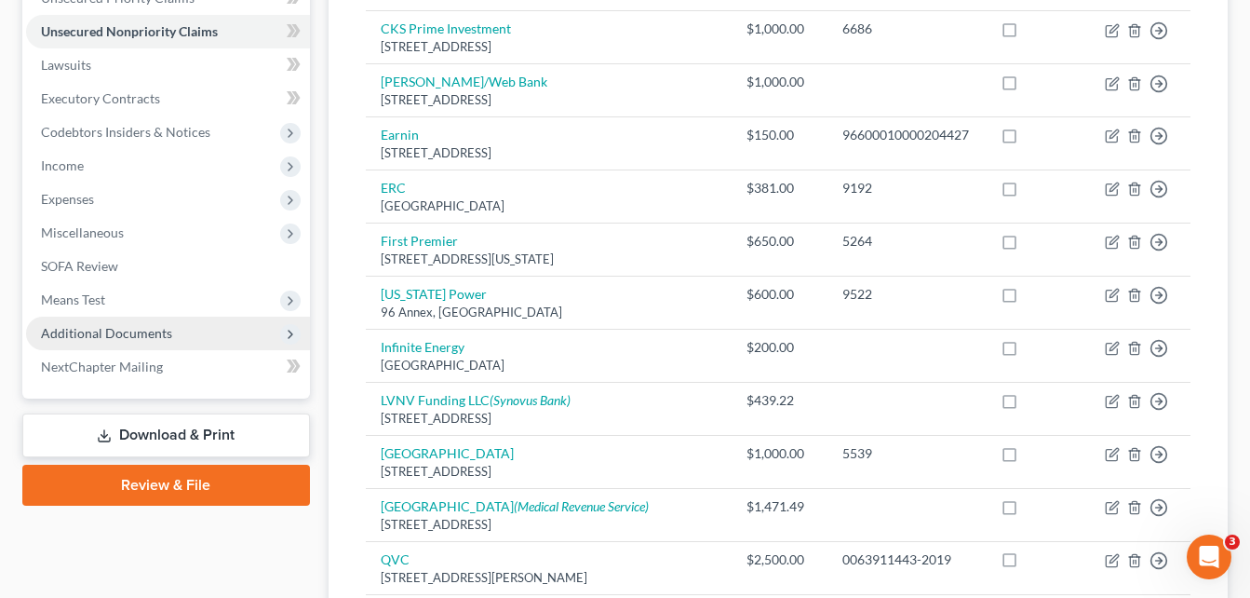
click at [149, 331] on span "Additional Documents" at bounding box center [106, 333] width 131 height 16
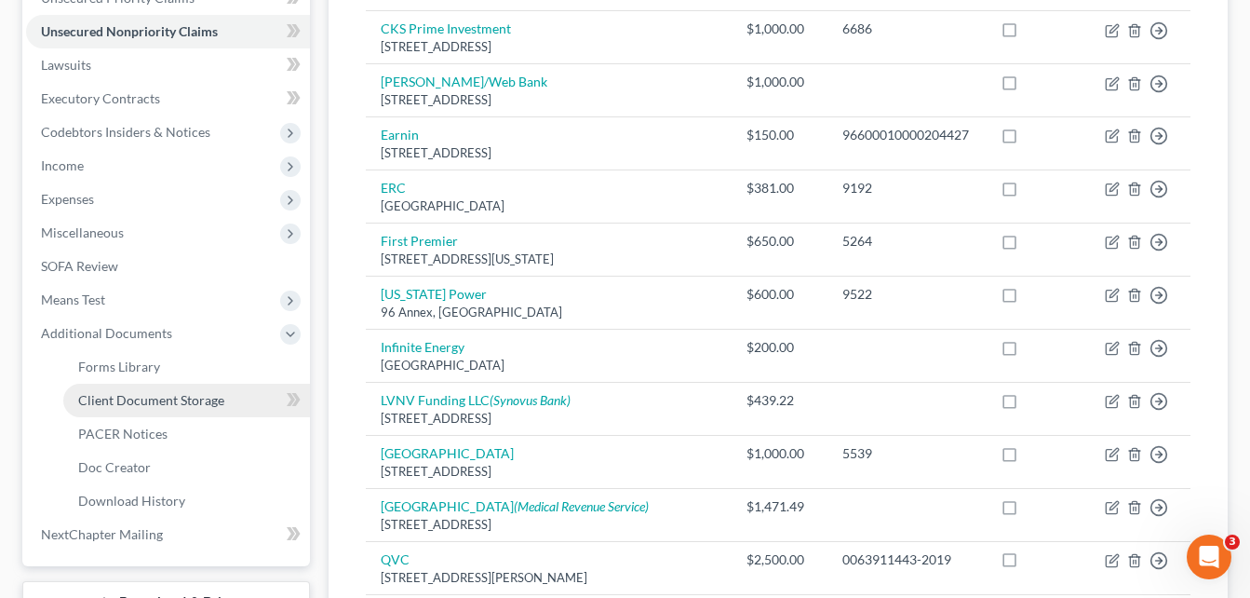
click at [143, 402] on span "Client Document Storage" at bounding box center [151, 400] width 146 height 16
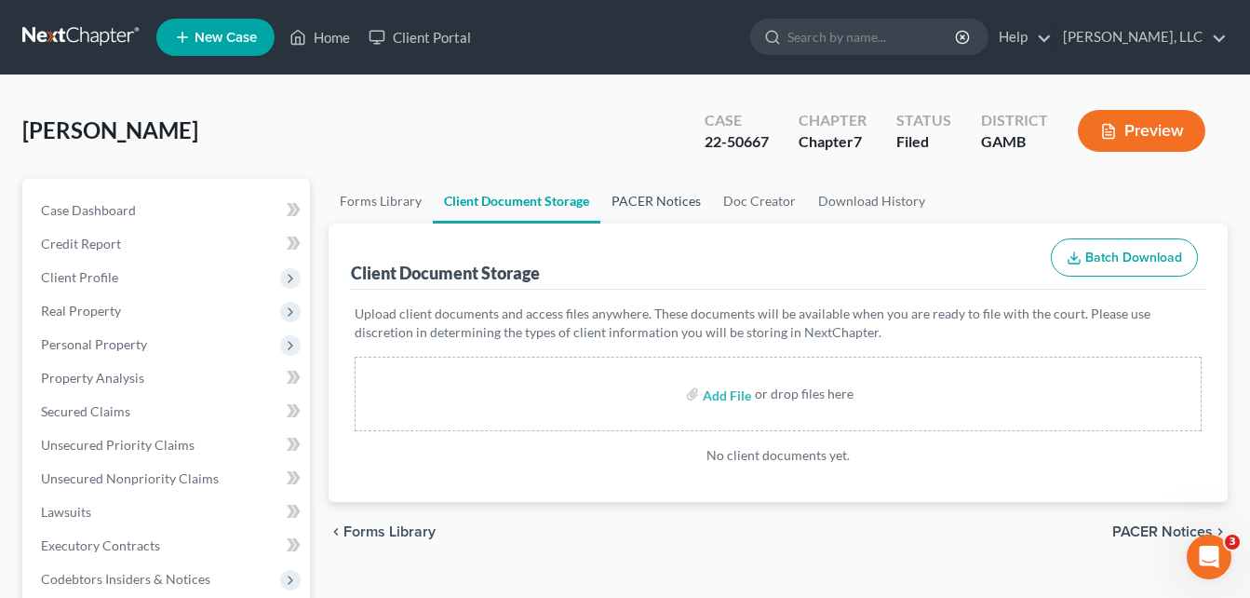
click at [632, 196] on link "PACER Notices" at bounding box center [656, 201] width 112 height 45
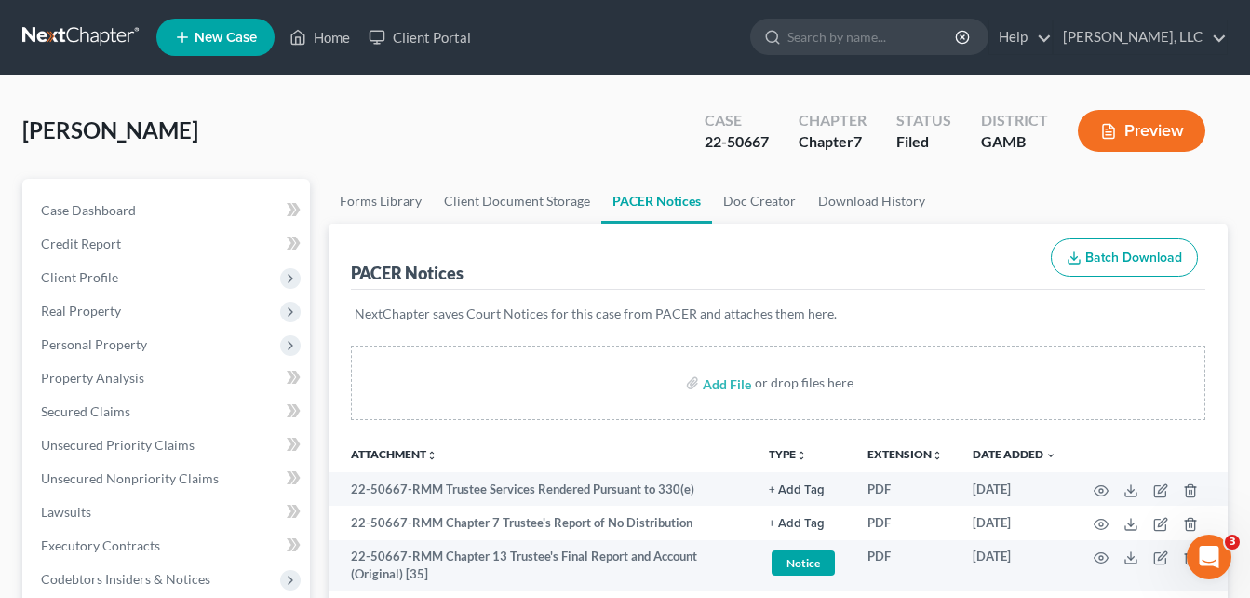
click at [326, 135] on div "[PERSON_NAME] Upgraded Case 22-50667 Chapter Chapter 7 Status [GEOGRAPHIC_DATA]…" at bounding box center [624, 138] width 1205 height 81
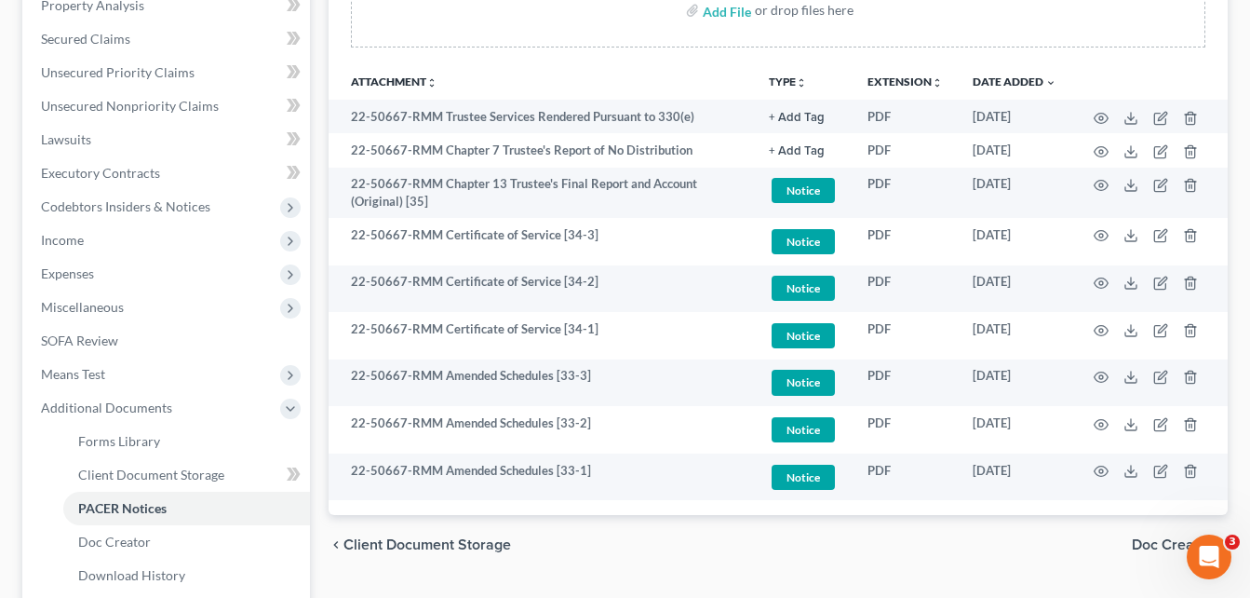
scroll to position [335, 0]
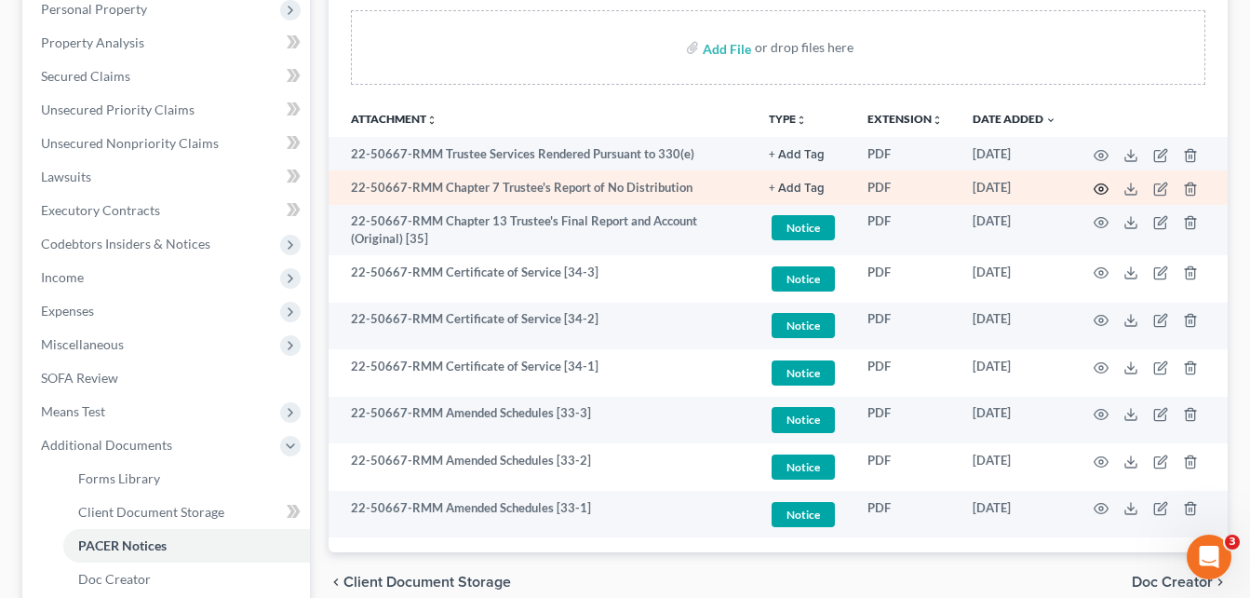
click at [1097, 186] on icon "button" at bounding box center [1101, 189] width 15 height 15
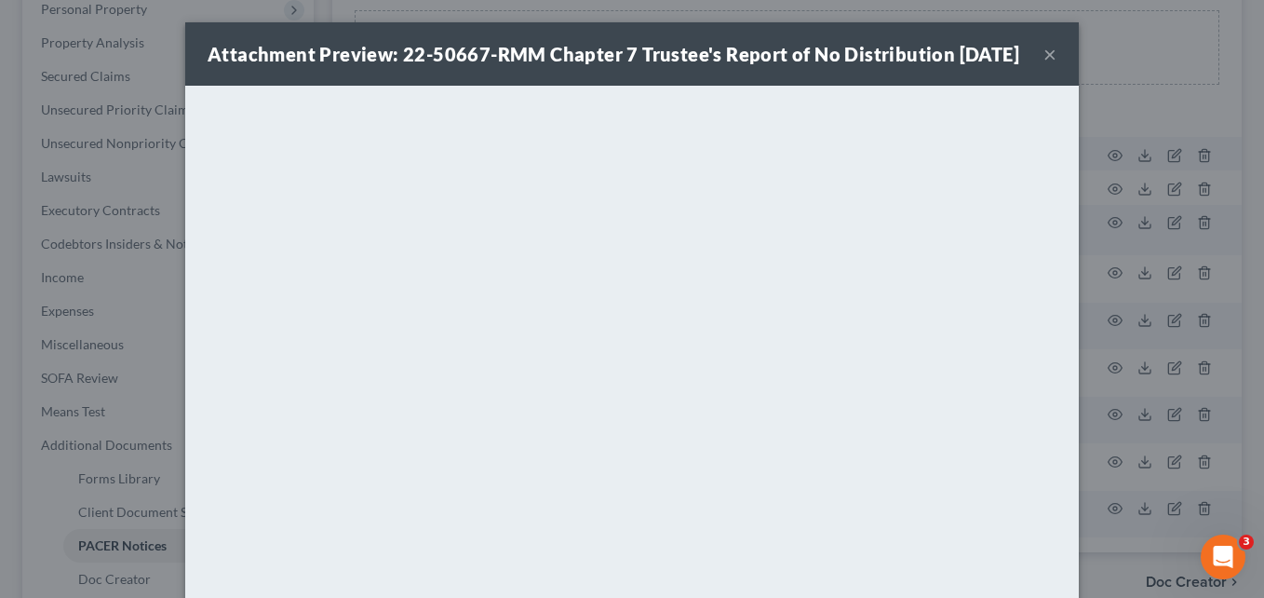
click at [1050, 68] on div "Attachment Preview: 22-50667-RMM Chapter 7 Trustee's Report of No Distribution …" at bounding box center [632, 53] width 894 height 63
click at [1043, 65] on button "×" at bounding box center [1049, 54] width 13 height 22
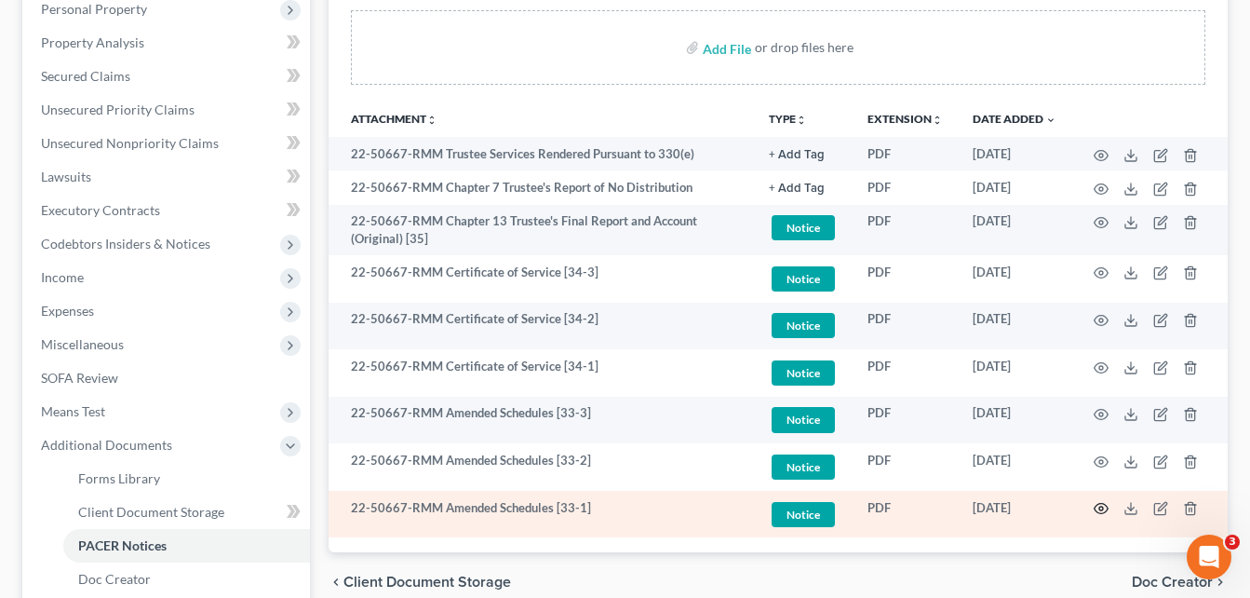
click at [1101, 514] on icon "button" at bounding box center [1102, 509] width 14 height 10
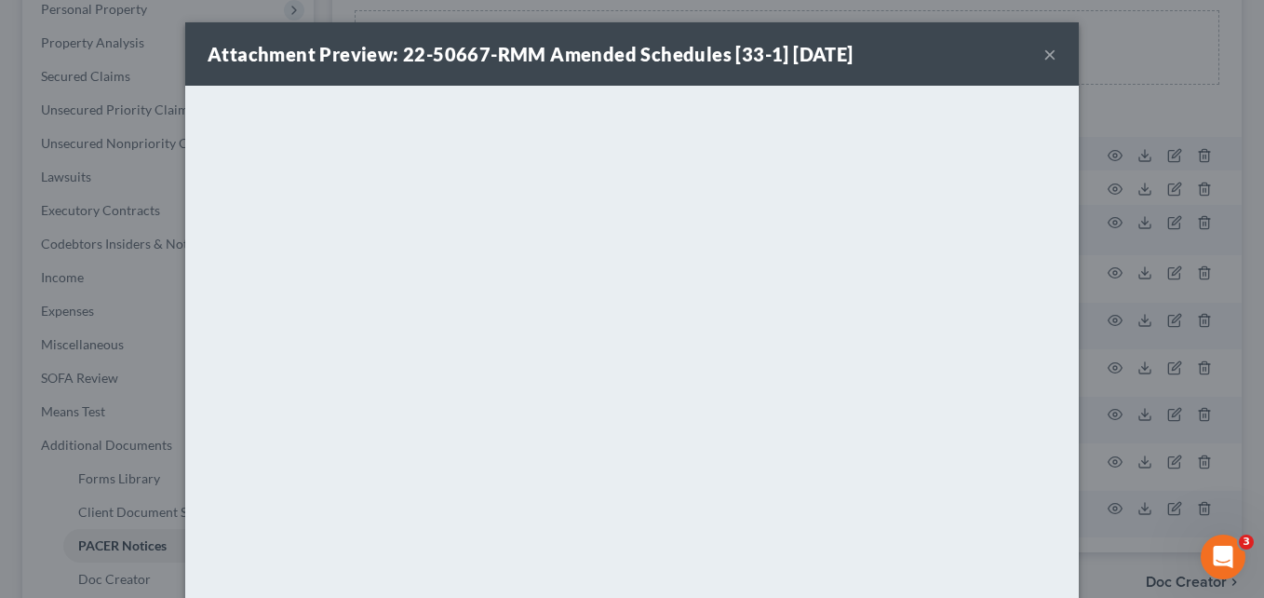
click at [1043, 56] on button "×" at bounding box center [1049, 54] width 13 height 22
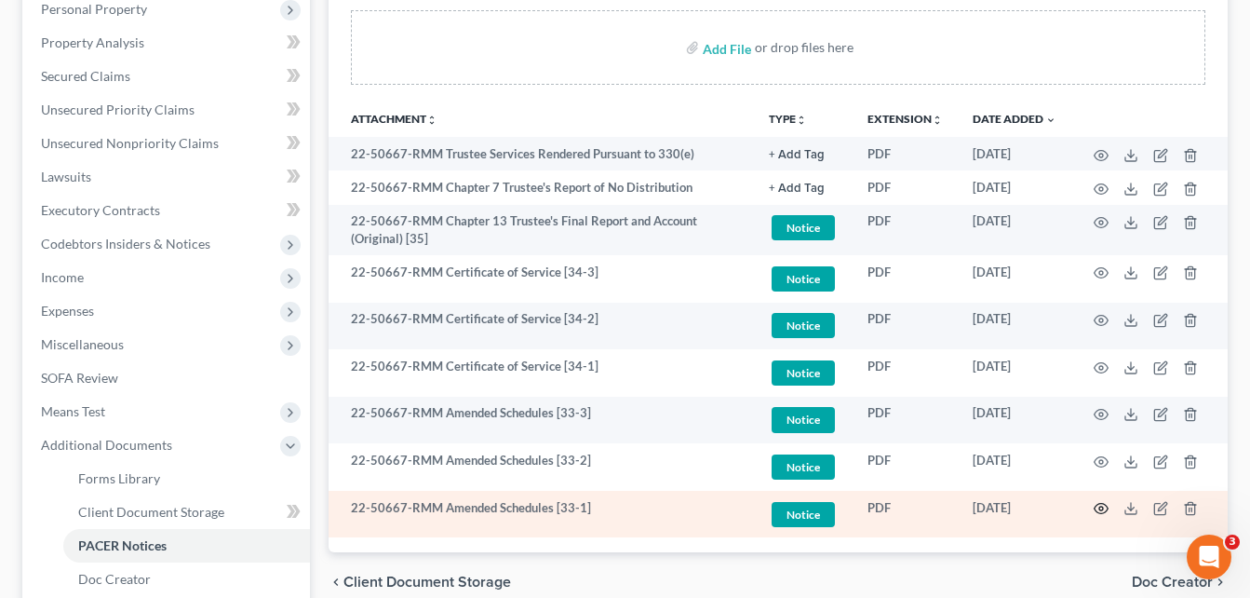
click at [1103, 505] on icon "button" at bounding box center [1101, 508] width 15 height 15
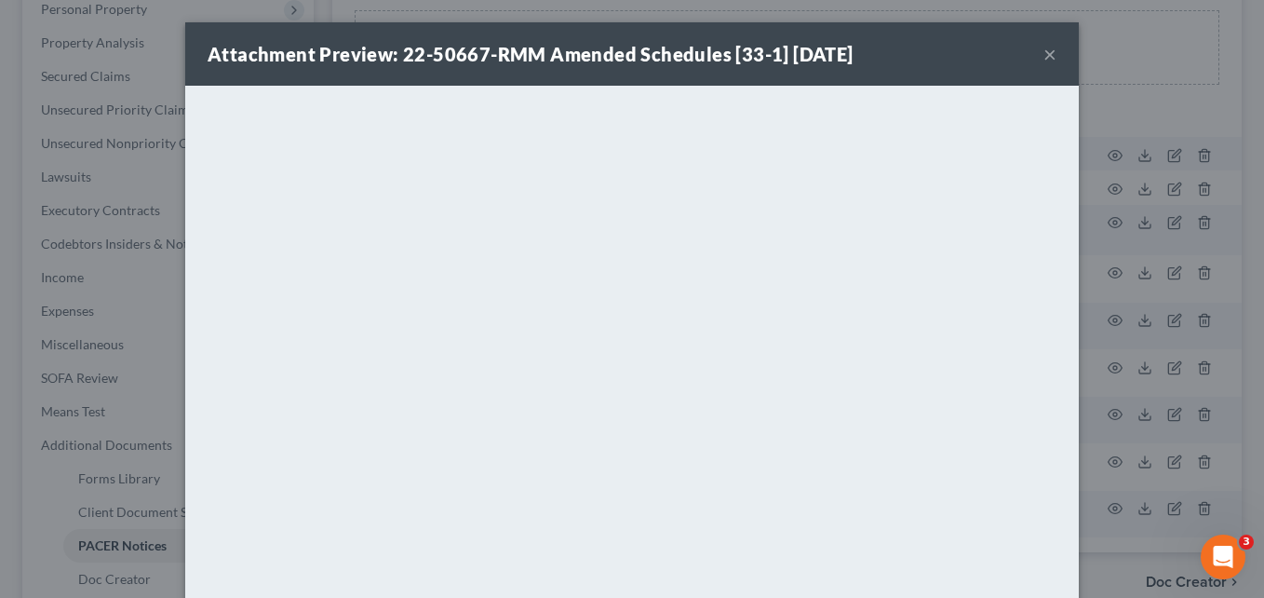
click at [1043, 61] on button "×" at bounding box center [1049, 54] width 13 height 22
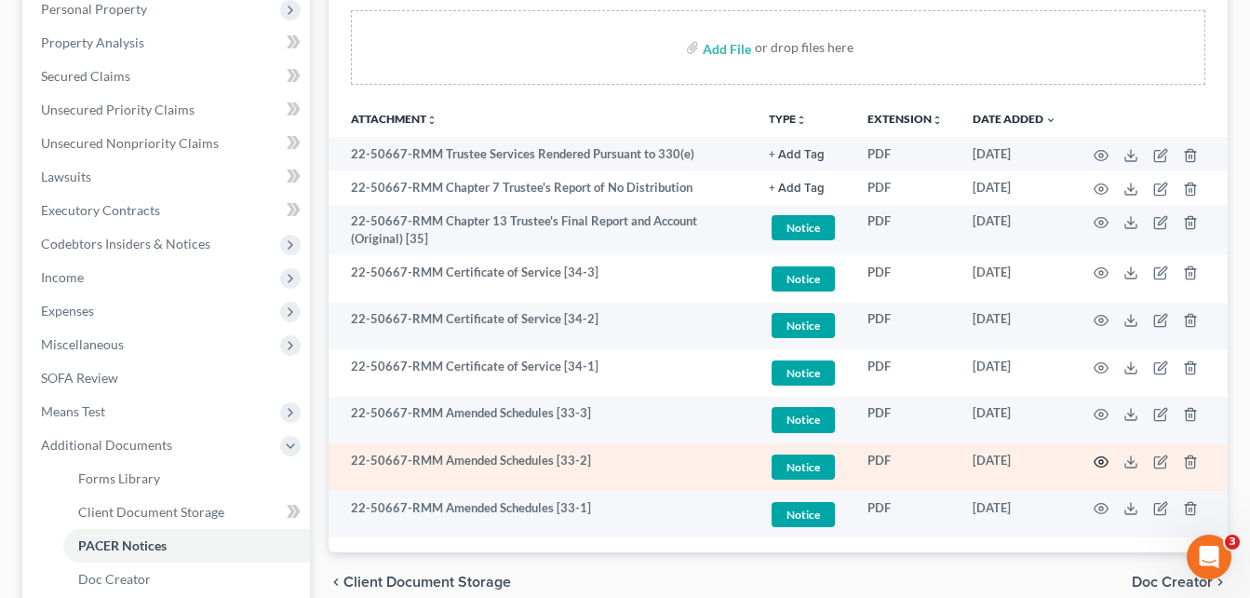
click at [1102, 461] on icon "button" at bounding box center [1101, 461] width 15 height 15
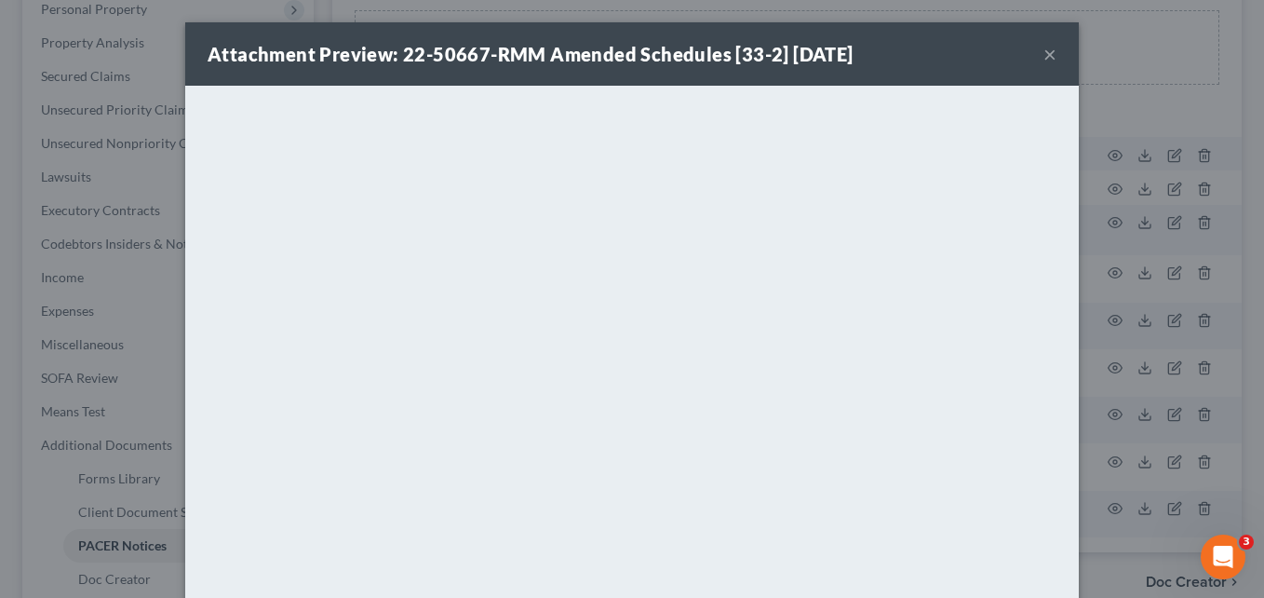
click at [1046, 50] on button "×" at bounding box center [1049, 54] width 13 height 22
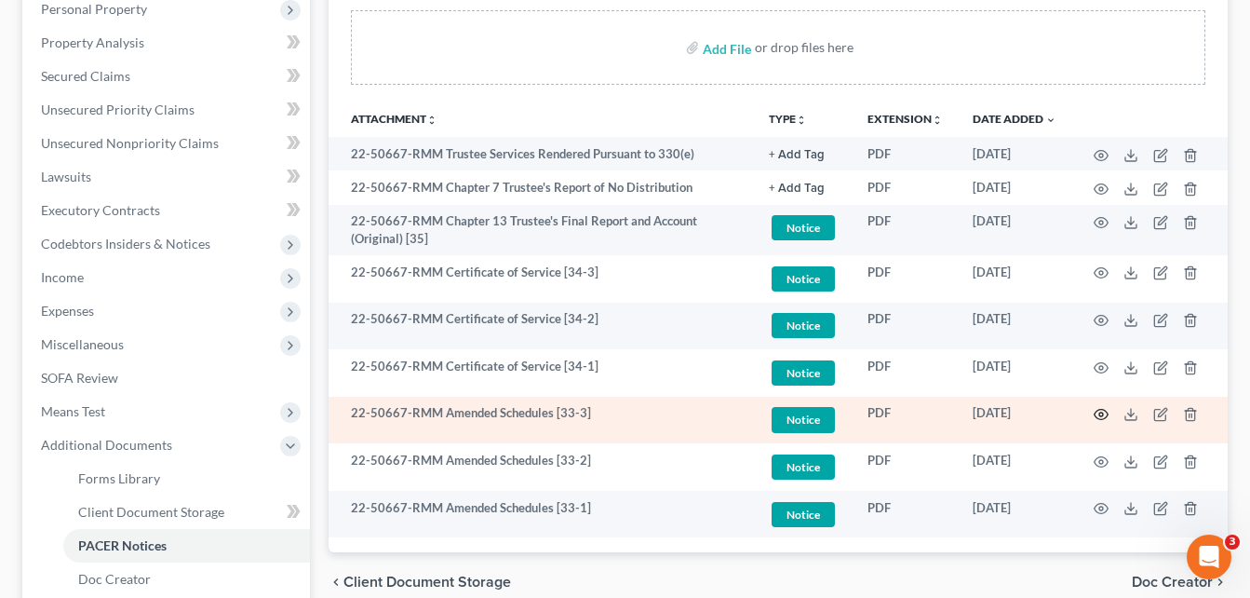
click at [1104, 412] on icon "button" at bounding box center [1101, 414] width 15 height 15
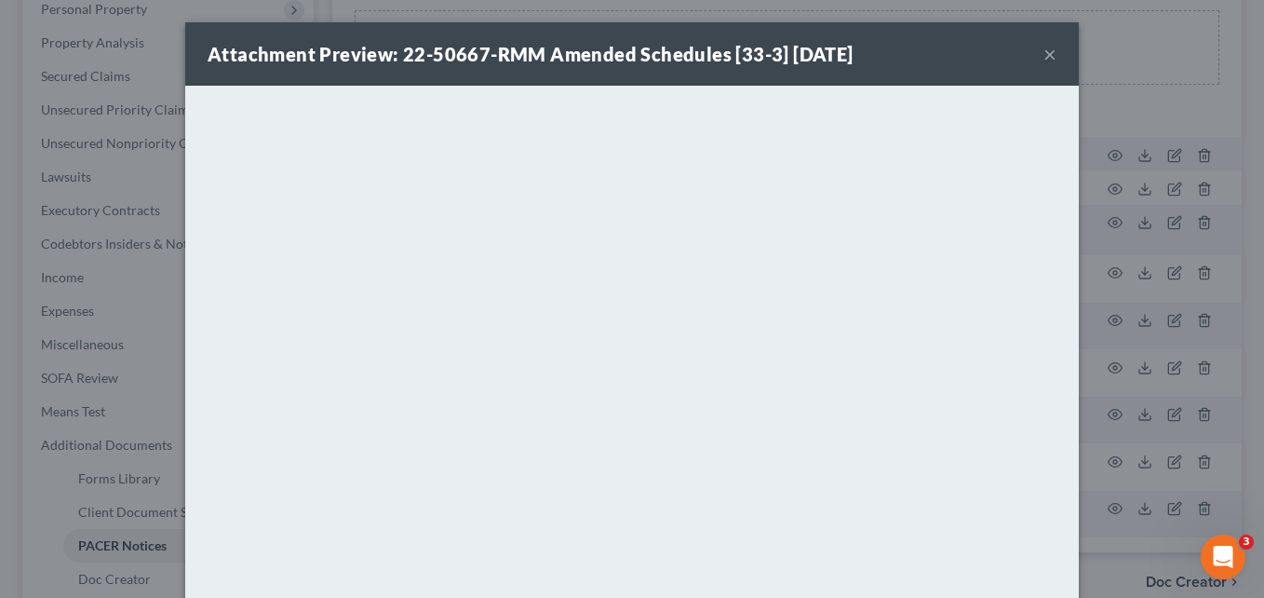
click at [1047, 54] on button "×" at bounding box center [1049, 54] width 13 height 22
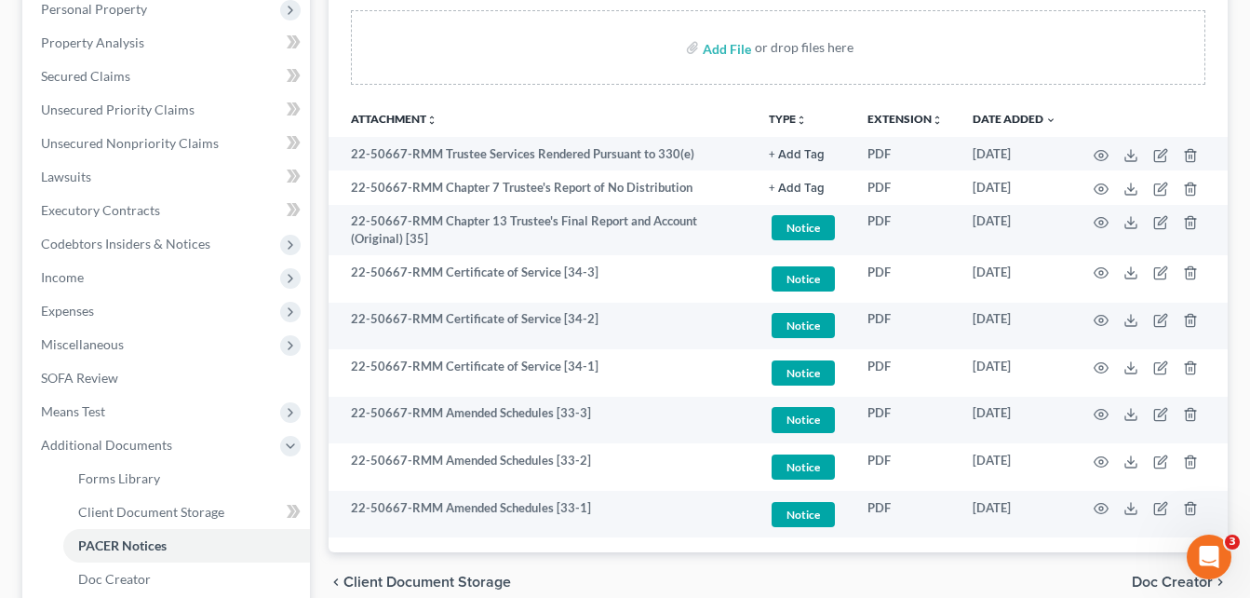
click at [322, 241] on div "Forms Library Client Document Storage PACER Notices Doc Creator Download Histor…" at bounding box center [778, 314] width 918 height 941
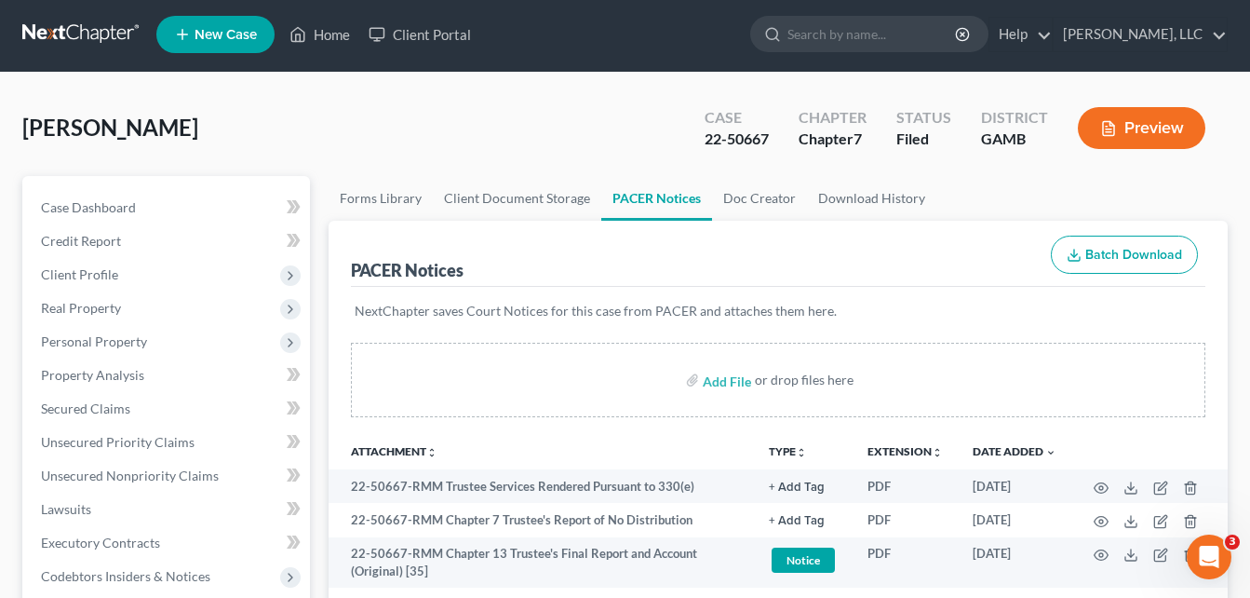
scroll to position [0, 0]
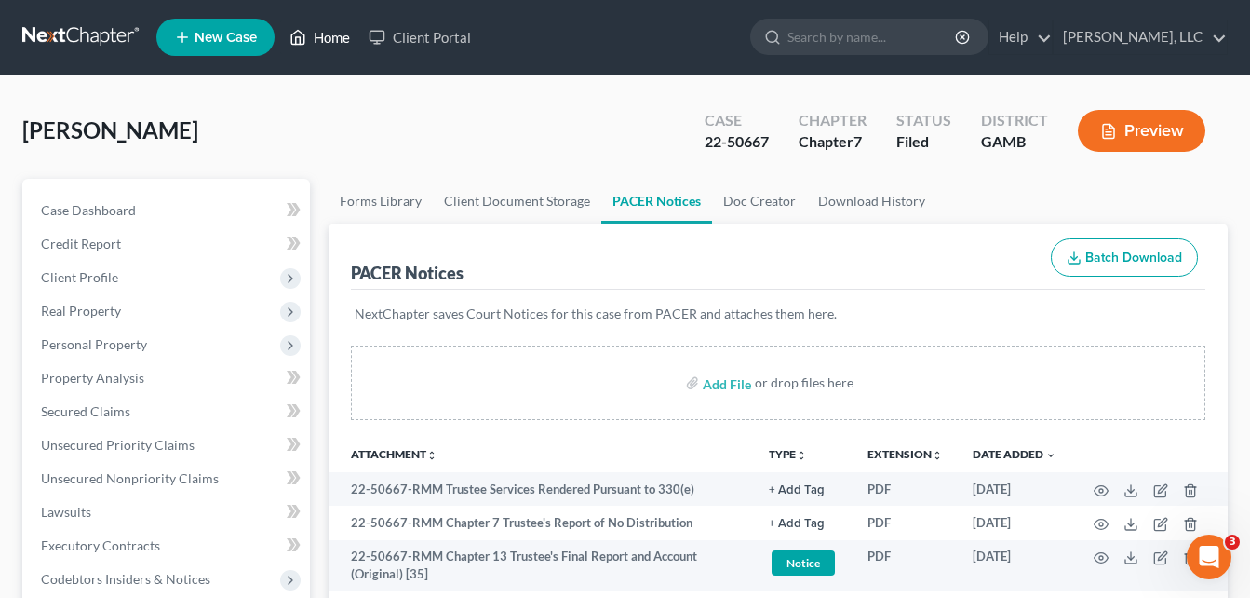
click at [323, 38] on link "Home" at bounding box center [319, 37] width 79 height 34
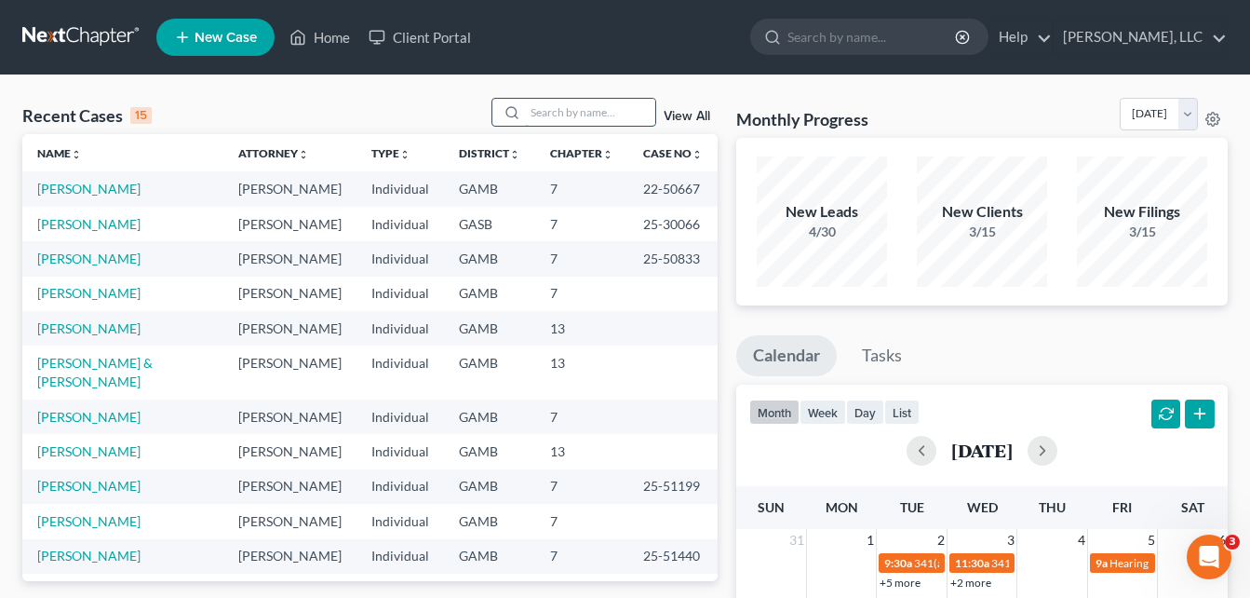
click at [537, 111] on input "search" at bounding box center [590, 112] width 130 height 27
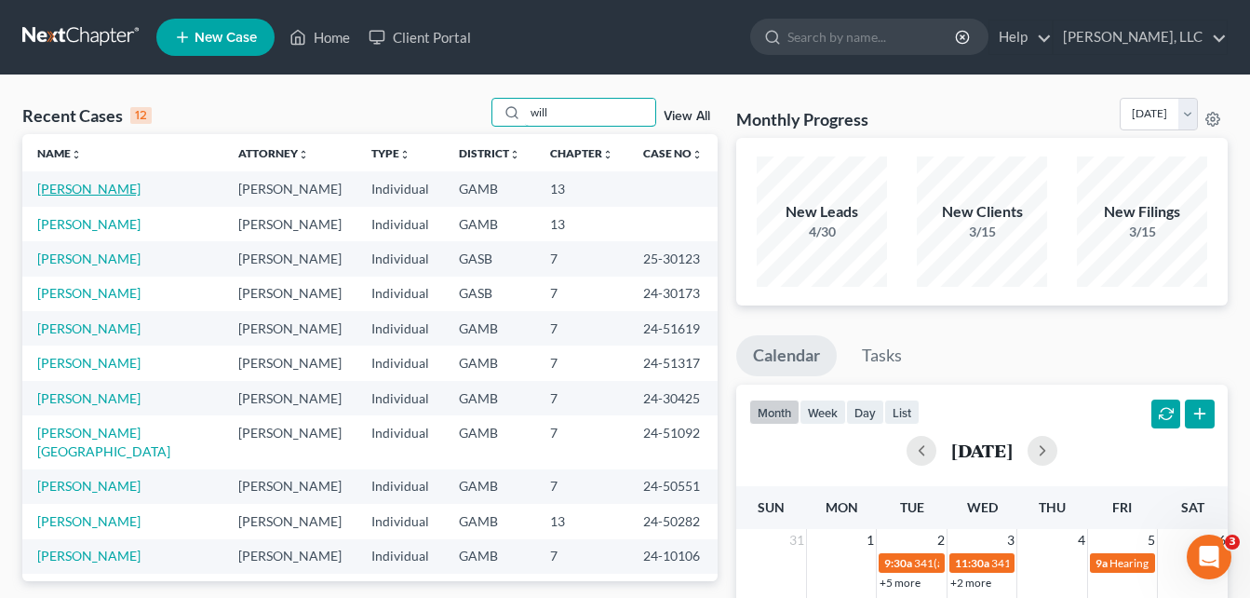
type input "will"
click at [94, 191] on link "[PERSON_NAME]" at bounding box center [88, 189] width 103 height 16
